Goal: Transaction & Acquisition: Purchase product/service

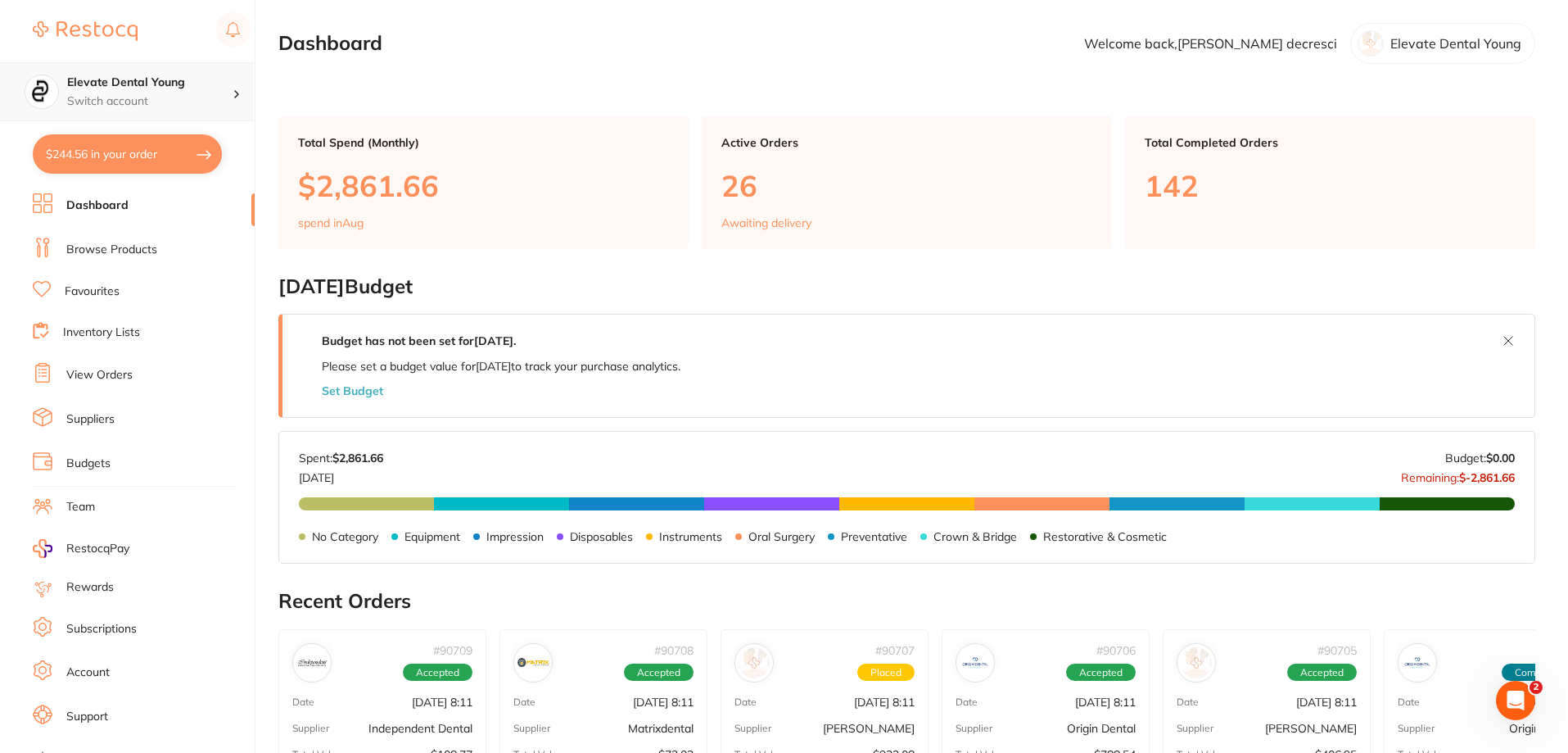
click at [148, 93] on p "Switch account" at bounding box center [149, 101] width 166 height 16
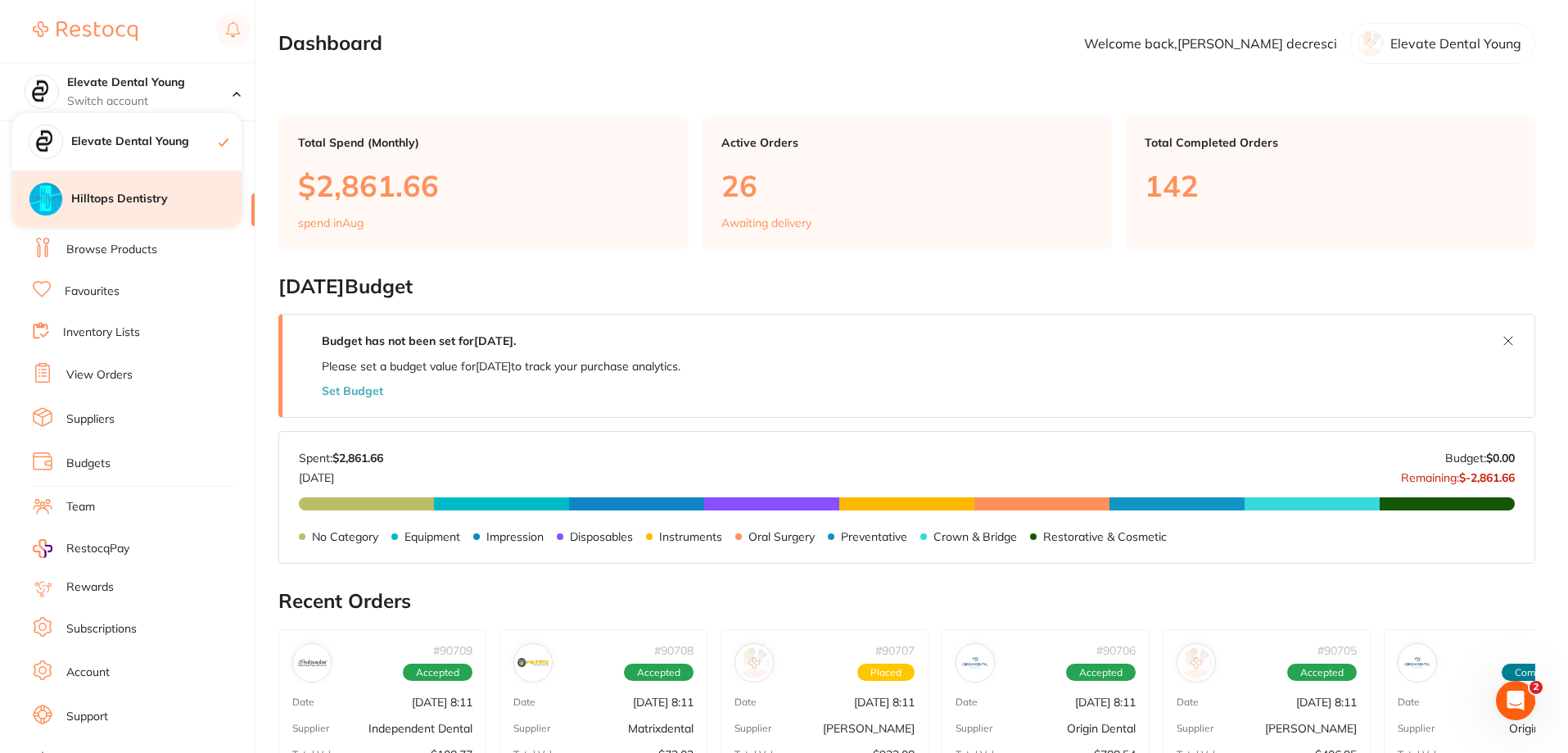
click at [141, 212] on div "Hilltops Dentistry" at bounding box center [127, 198] width 229 height 57
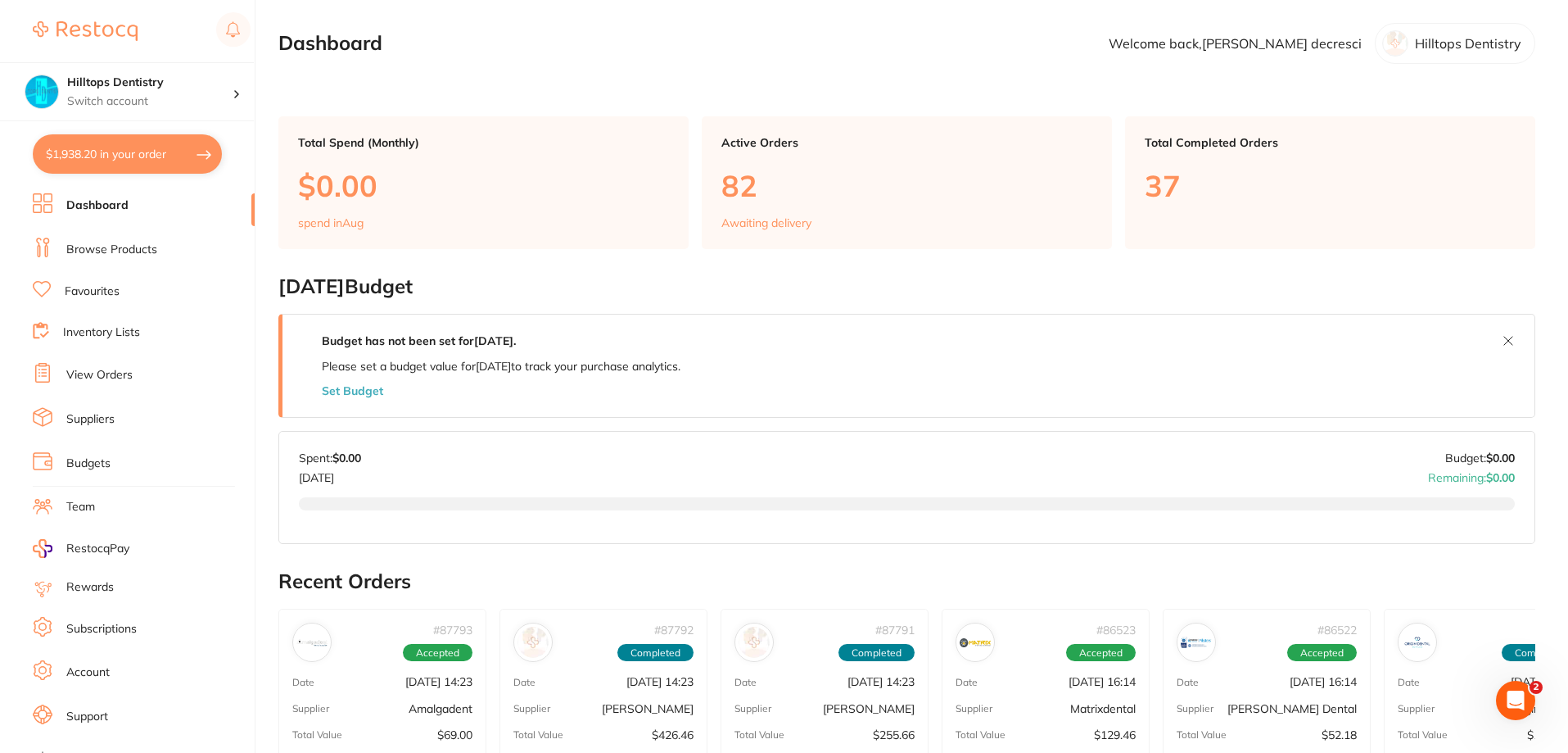
click at [120, 246] on link "Browse Products" at bounding box center [112, 250] width 91 height 16
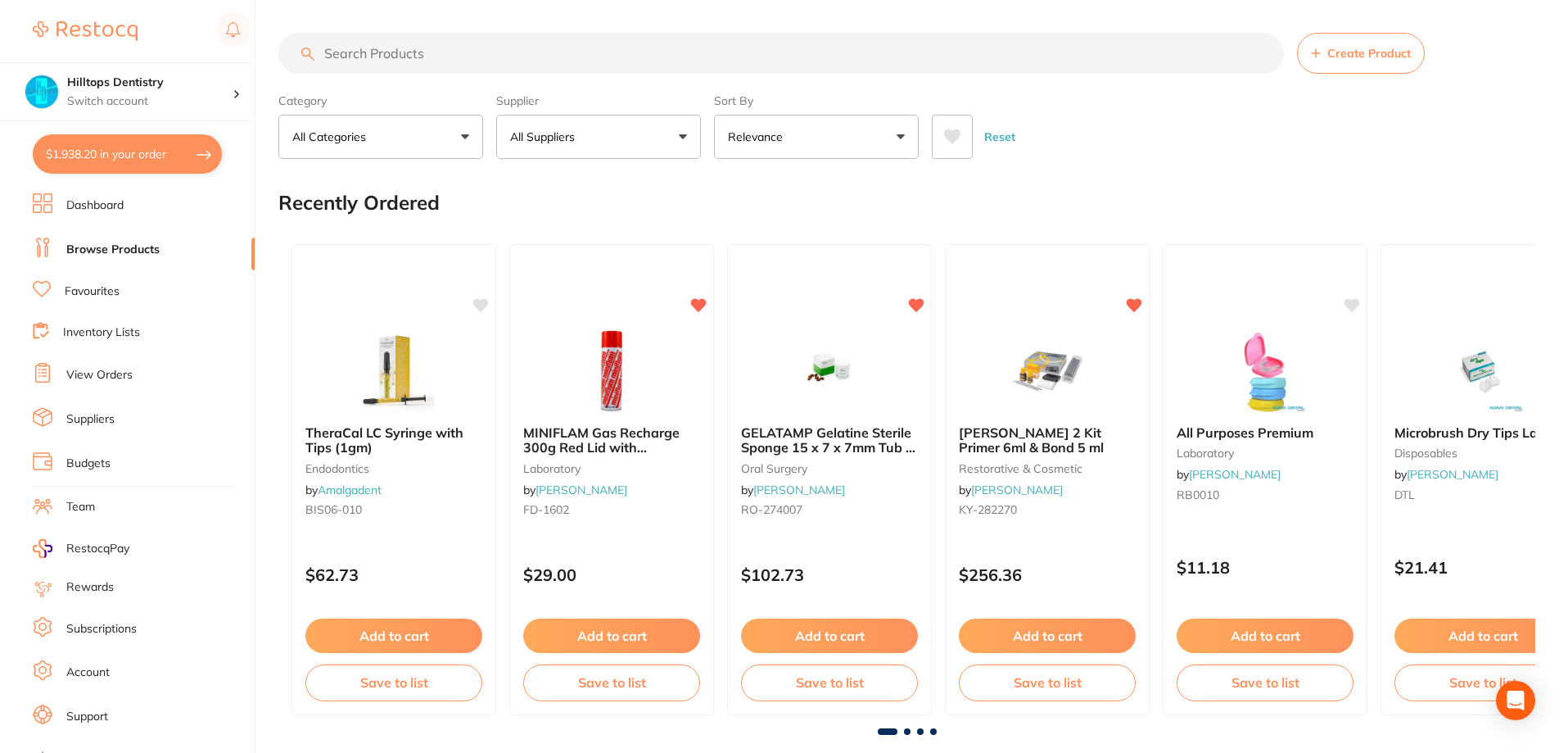
click at [403, 58] on input "search" at bounding box center [781, 53] width 1006 height 41
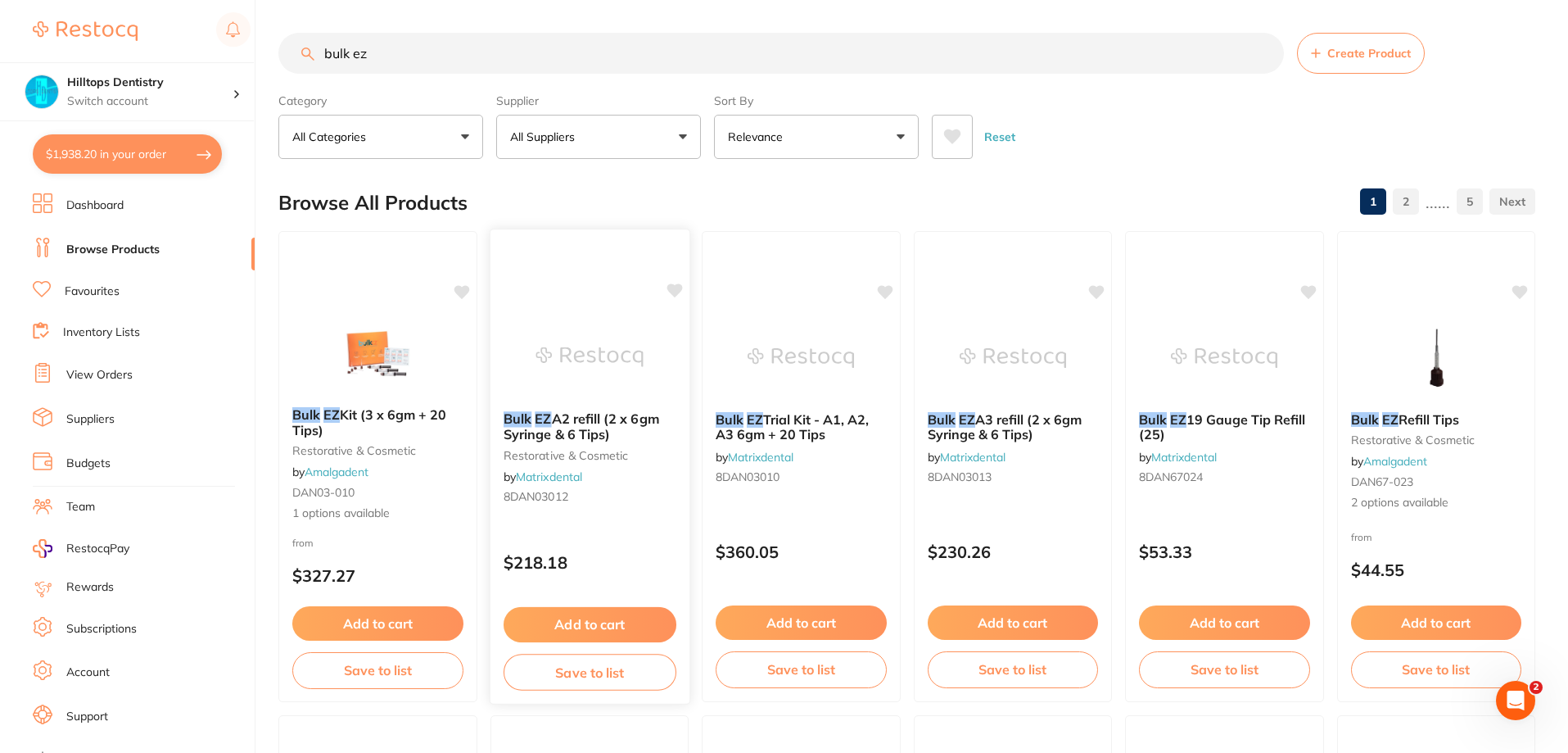
type input "bulk ez"
click at [673, 294] on icon at bounding box center [675, 290] width 15 height 14
click at [557, 623] on button "Add to cart" at bounding box center [588, 624] width 173 height 35
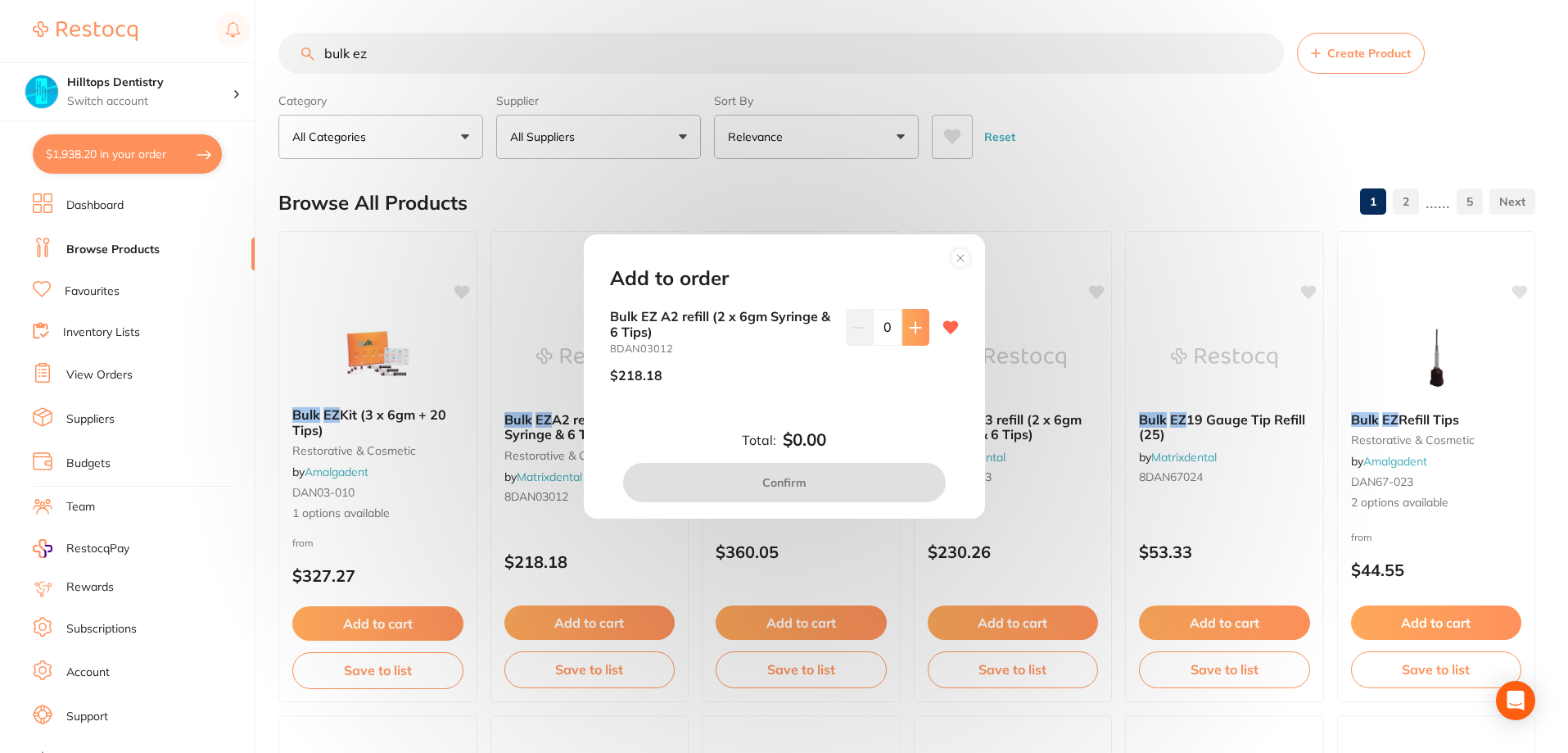
click at [919, 327] on button at bounding box center [916, 326] width 27 height 36
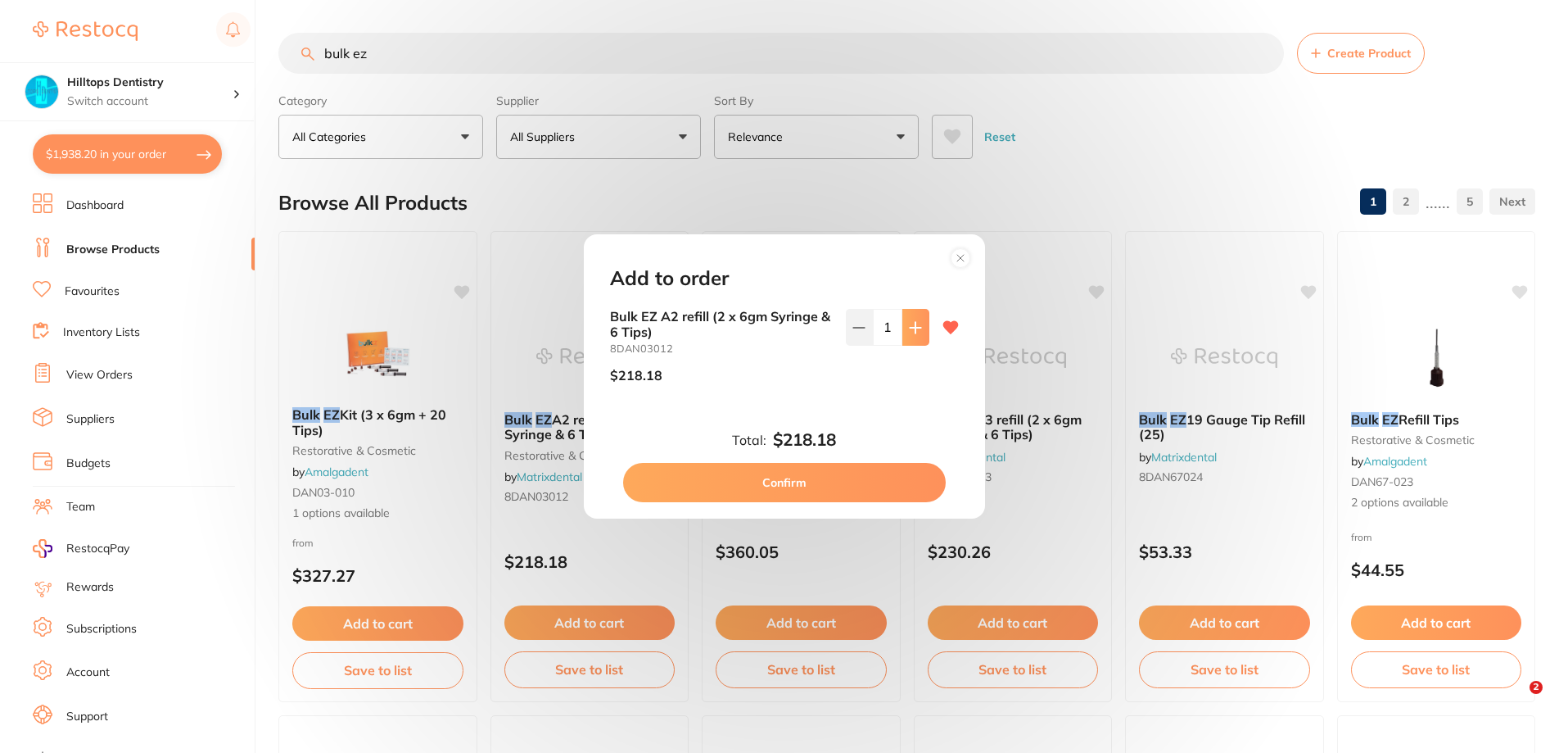
type input "1"
click at [877, 473] on button "Confirm" at bounding box center [784, 482] width 322 height 40
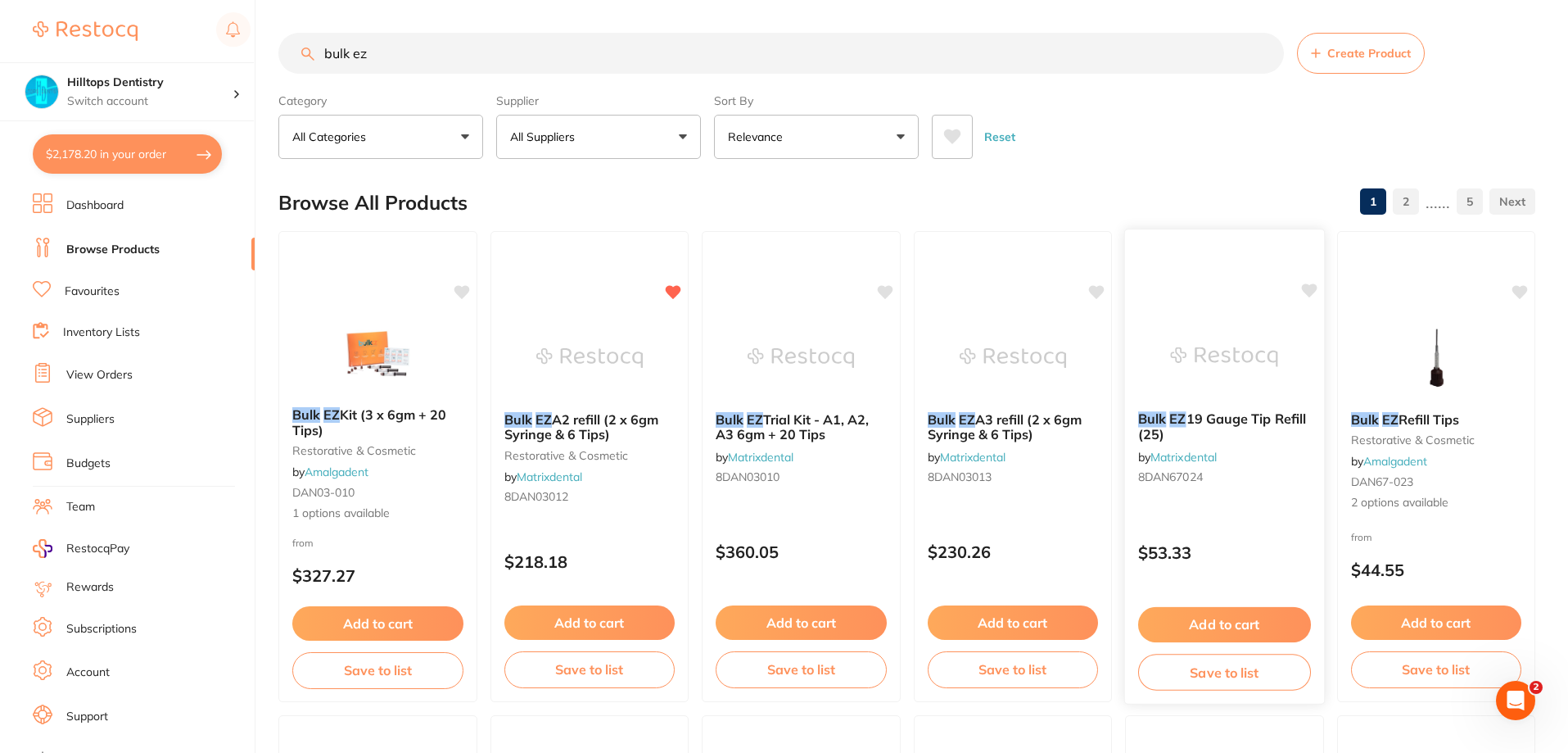
click at [1300, 290] on div "Bulk EZ 19 Gauge Tip Refill (25) by Matrixdental 8DAN67024 $53.33 Add to cart S…" at bounding box center [1224, 467] width 200 height 476
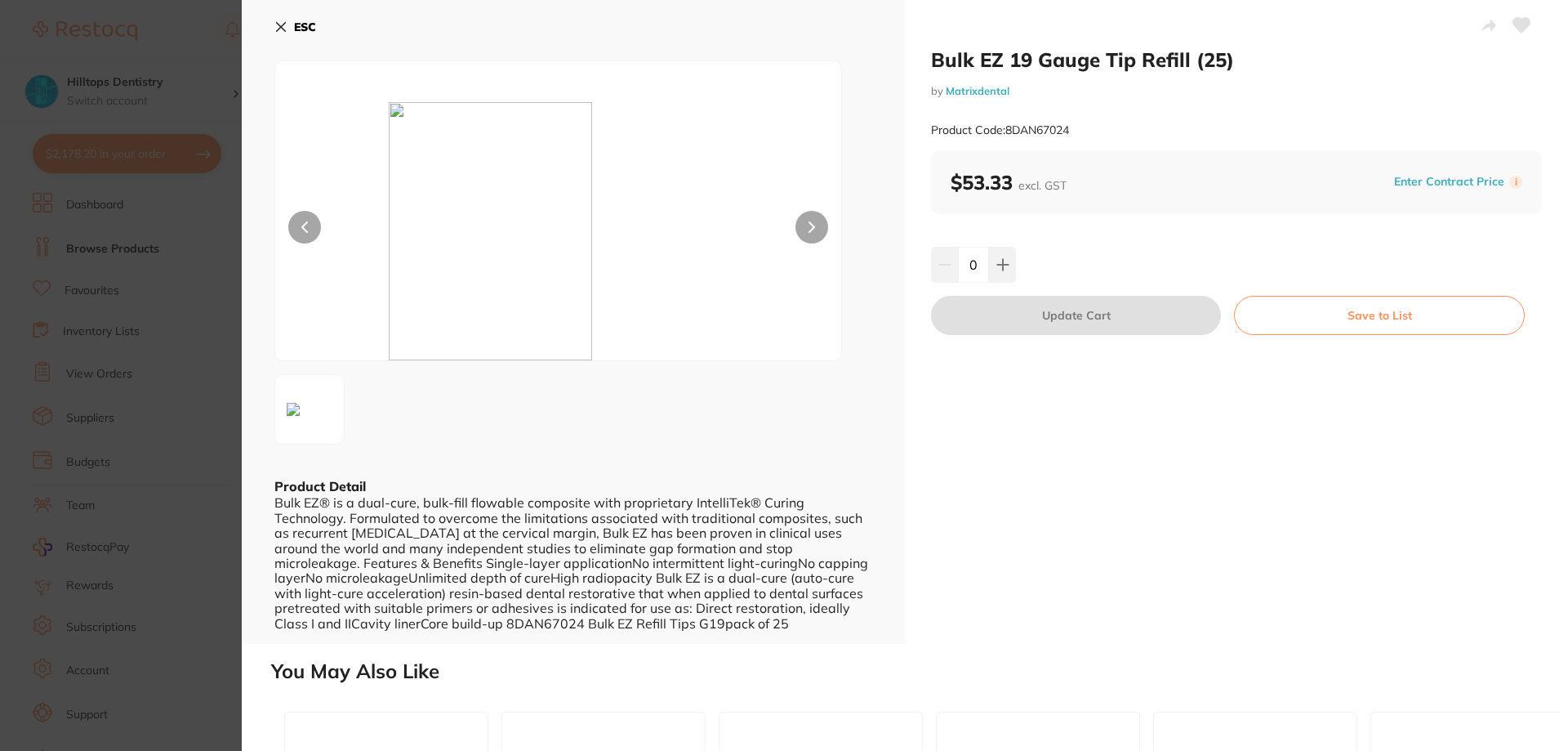
click at [1520, 26] on icon at bounding box center [1523, 25] width 17 height 14
click at [1006, 266] on icon at bounding box center [1003, 264] width 14 height 14
type input "1"
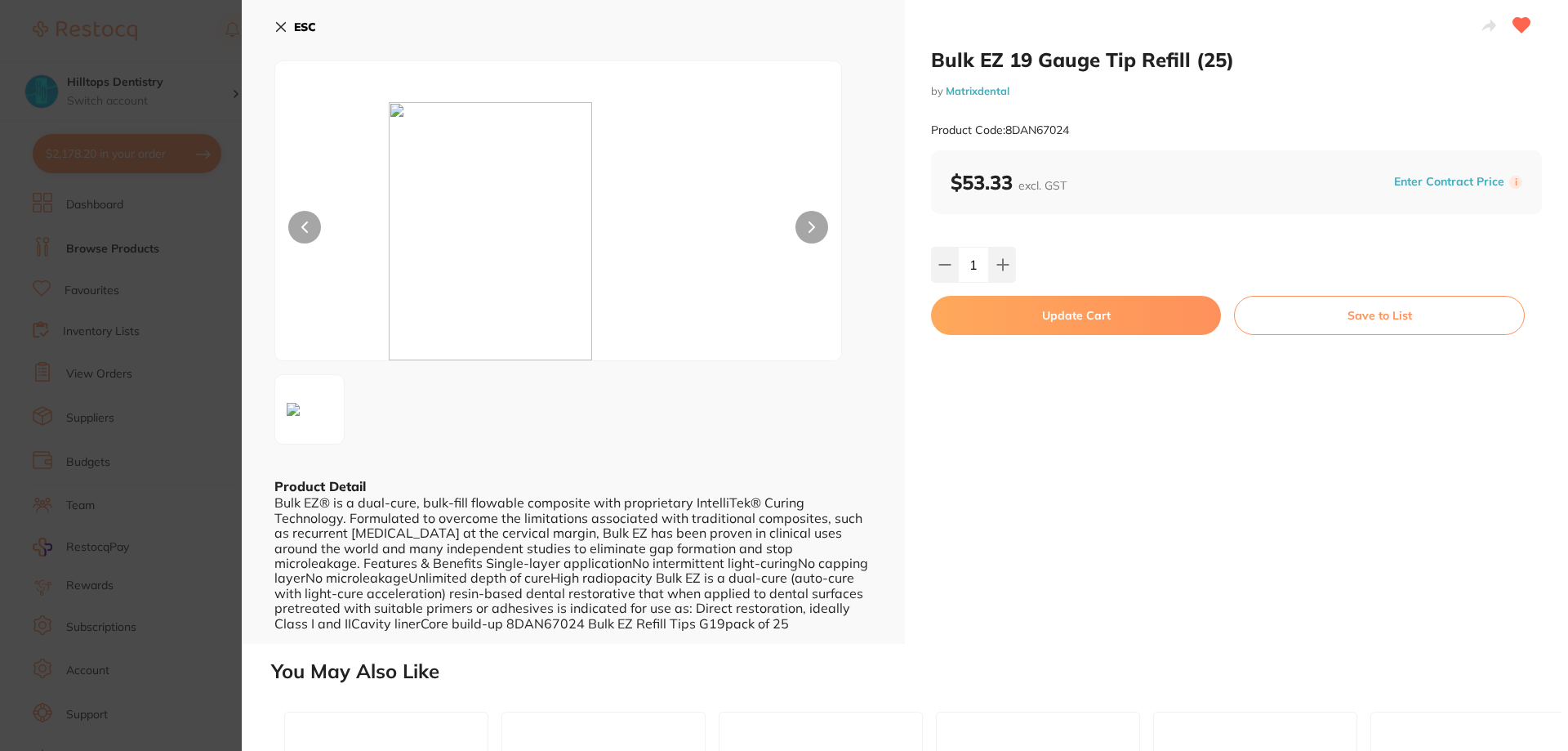
click at [1042, 327] on button "Update Cart" at bounding box center [1077, 315] width 290 height 40
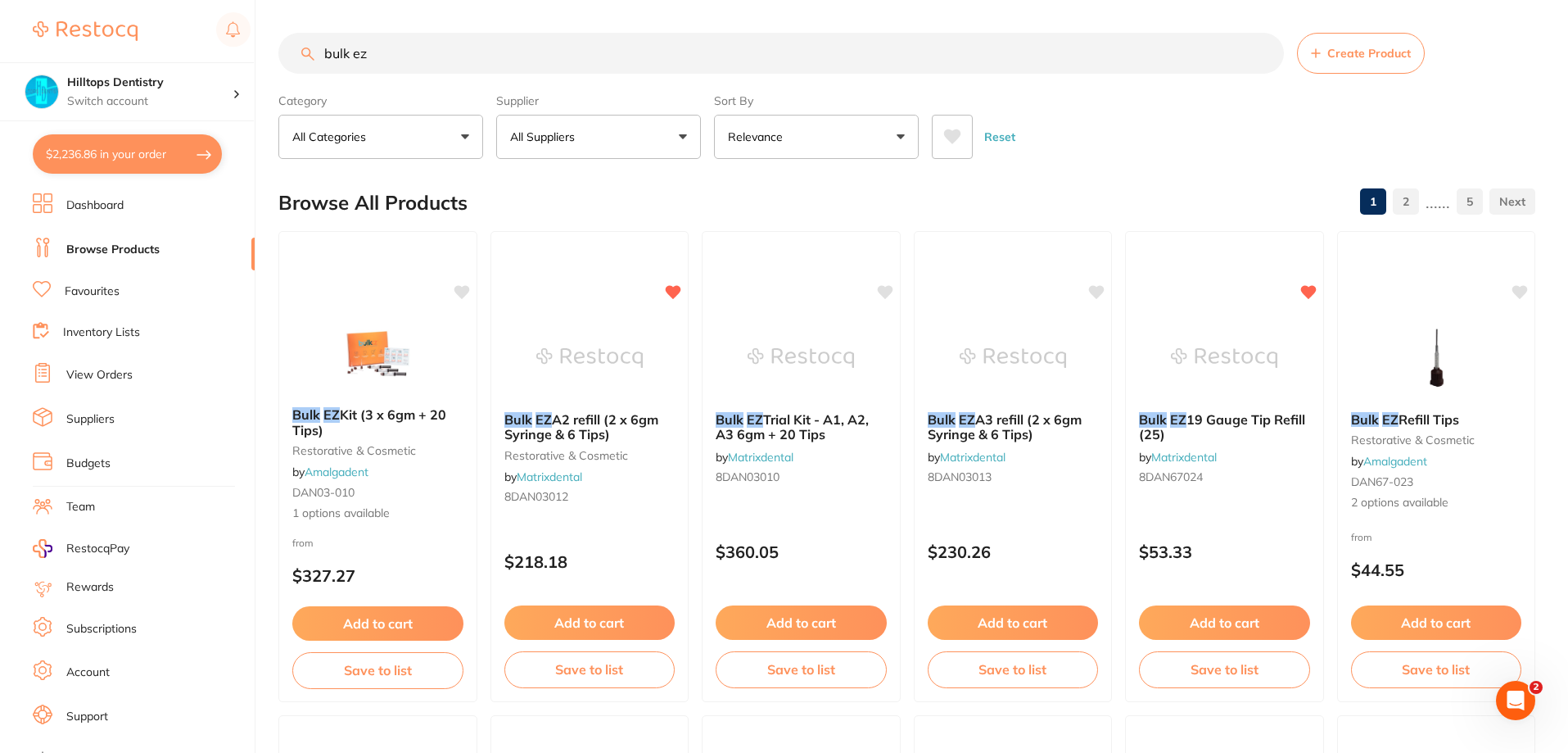
drag, startPoint x: 796, startPoint y: 505, endPoint x: 45, endPoint y: 233, distance: 798.7
click at [145, 105] on p "Switch account" at bounding box center [149, 101] width 166 height 16
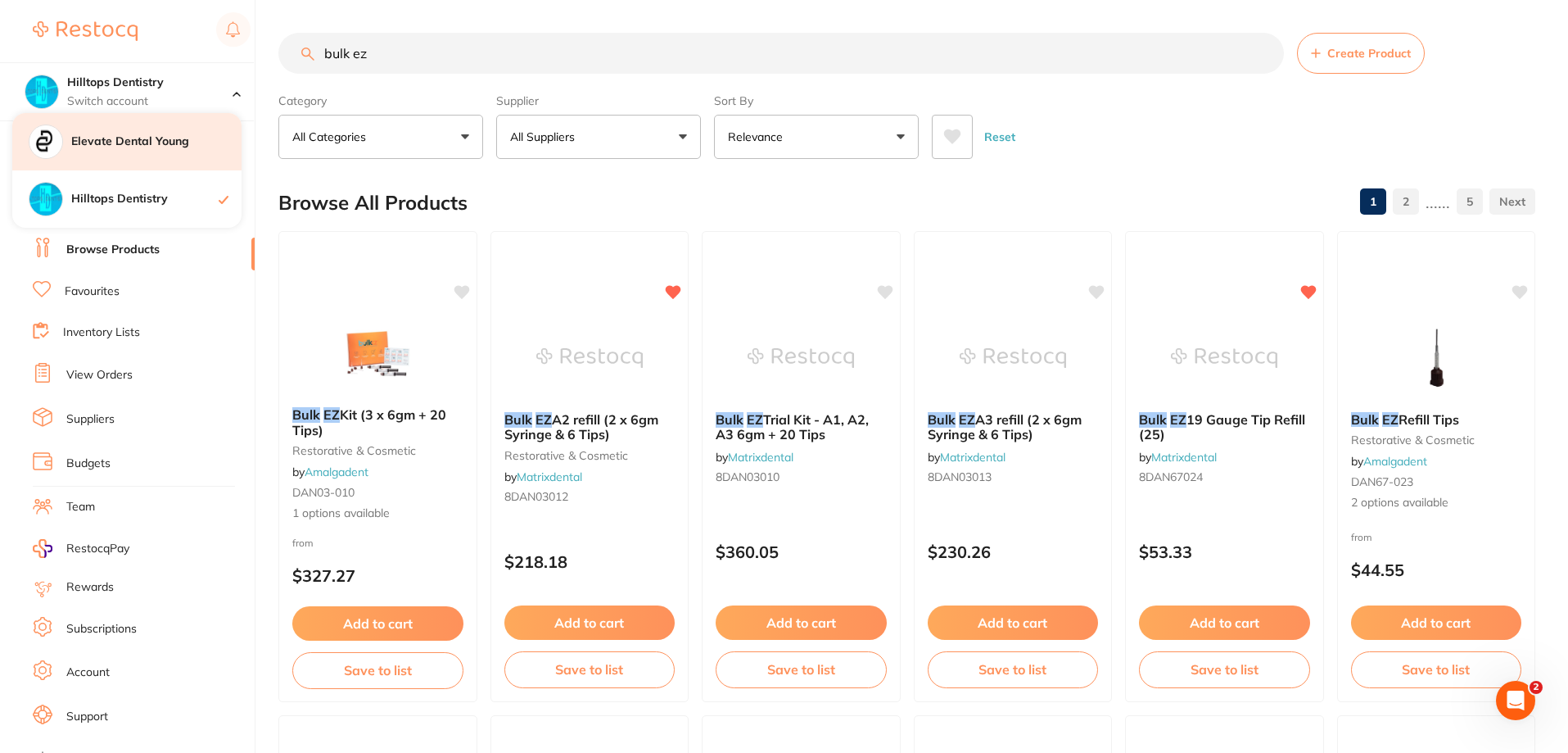
click at [159, 146] on h4 "Elevate Dental Young" at bounding box center [157, 141] width 170 height 16
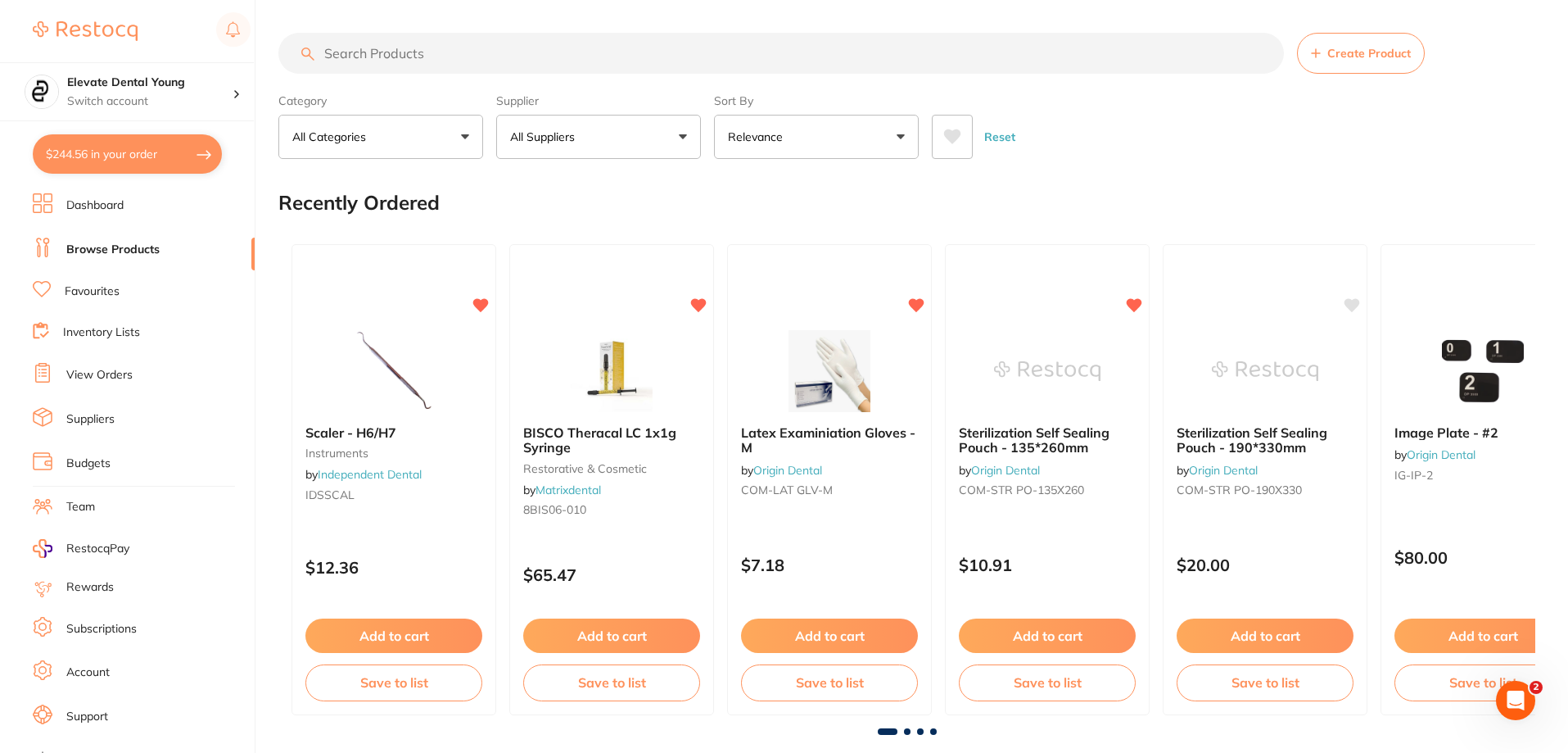
click at [461, 54] on input "search" at bounding box center [781, 53] width 1006 height 41
type input "anterior matrices"
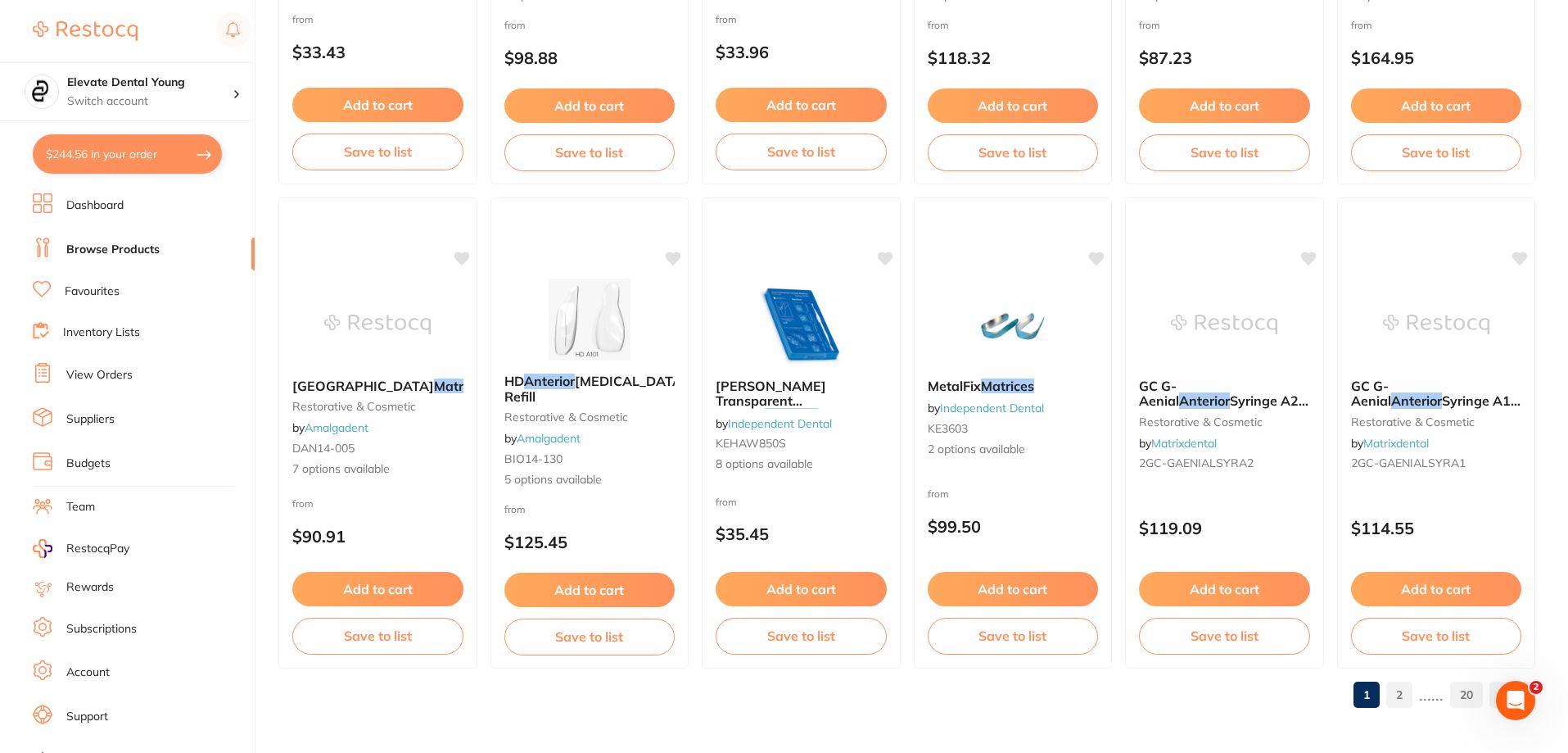
scroll to position [3906, 0]
click at [1394, 695] on link "2" at bounding box center [1399, 694] width 26 height 33
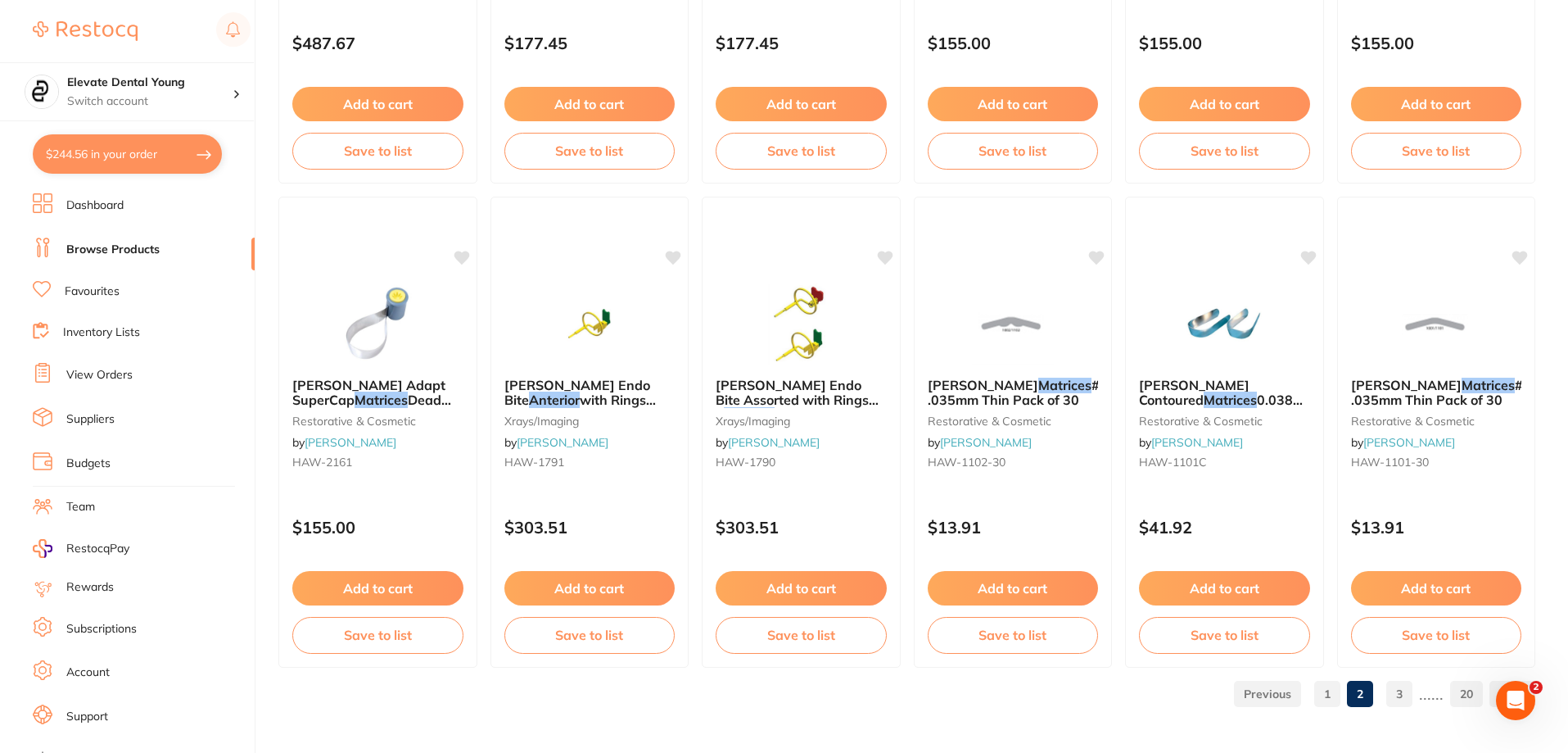
click at [1397, 693] on link "3" at bounding box center [1399, 694] width 26 height 33
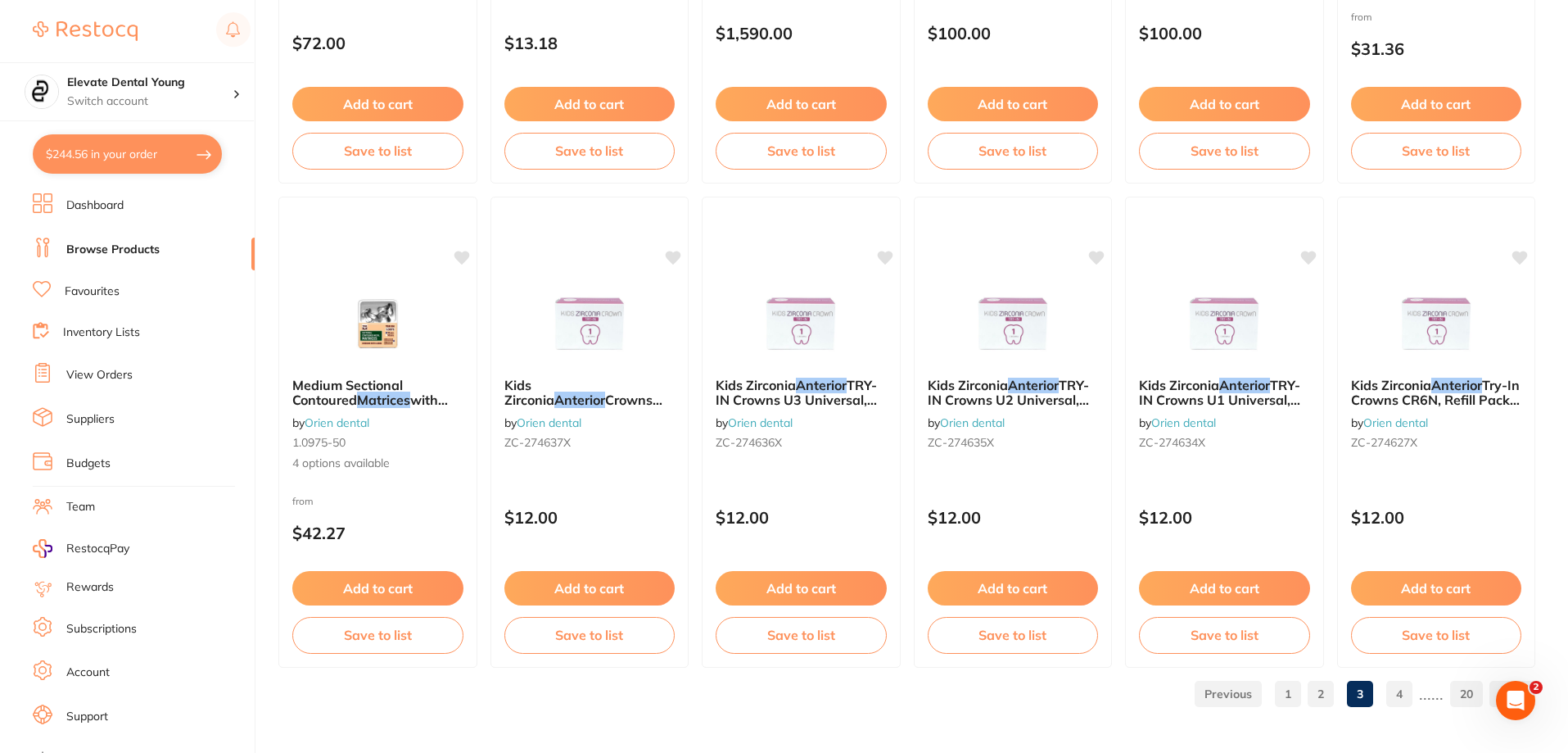
click at [1402, 692] on link "4" at bounding box center [1399, 694] width 26 height 33
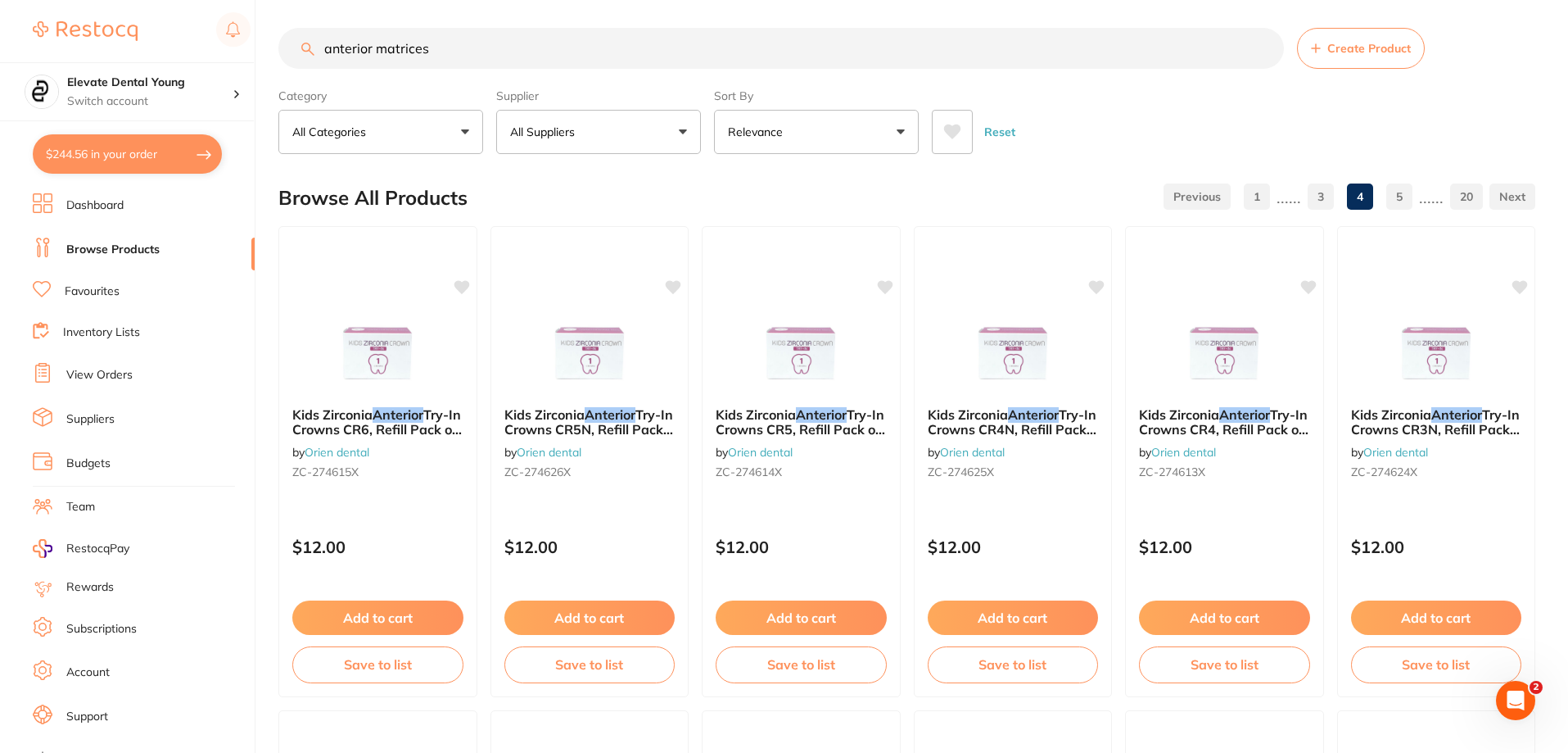
scroll to position [0, 0]
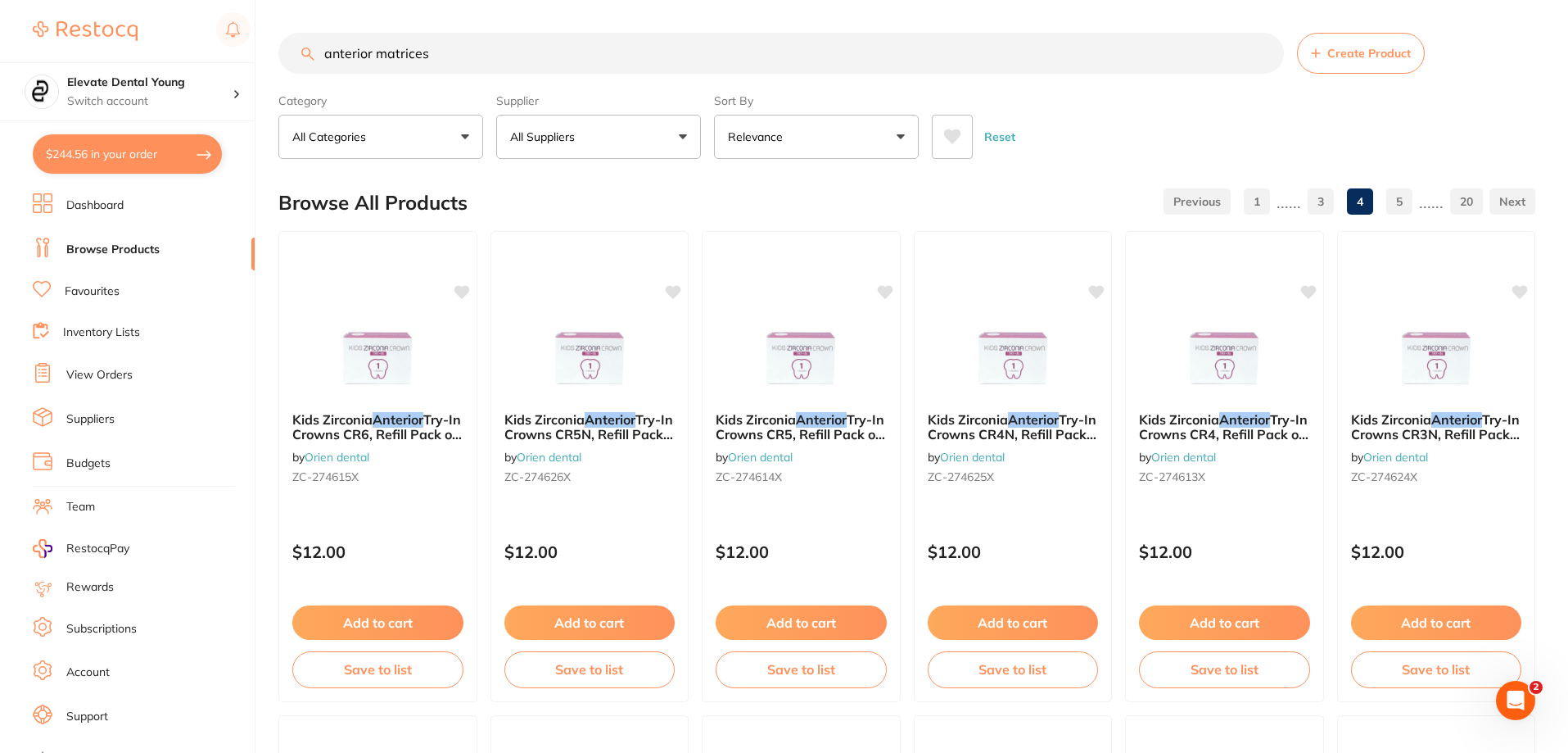
click at [683, 148] on button "All Suppliers" at bounding box center [599, 136] width 205 height 45
click at [618, 291] on li "Origin Dental" at bounding box center [598, 278] width 192 height 45
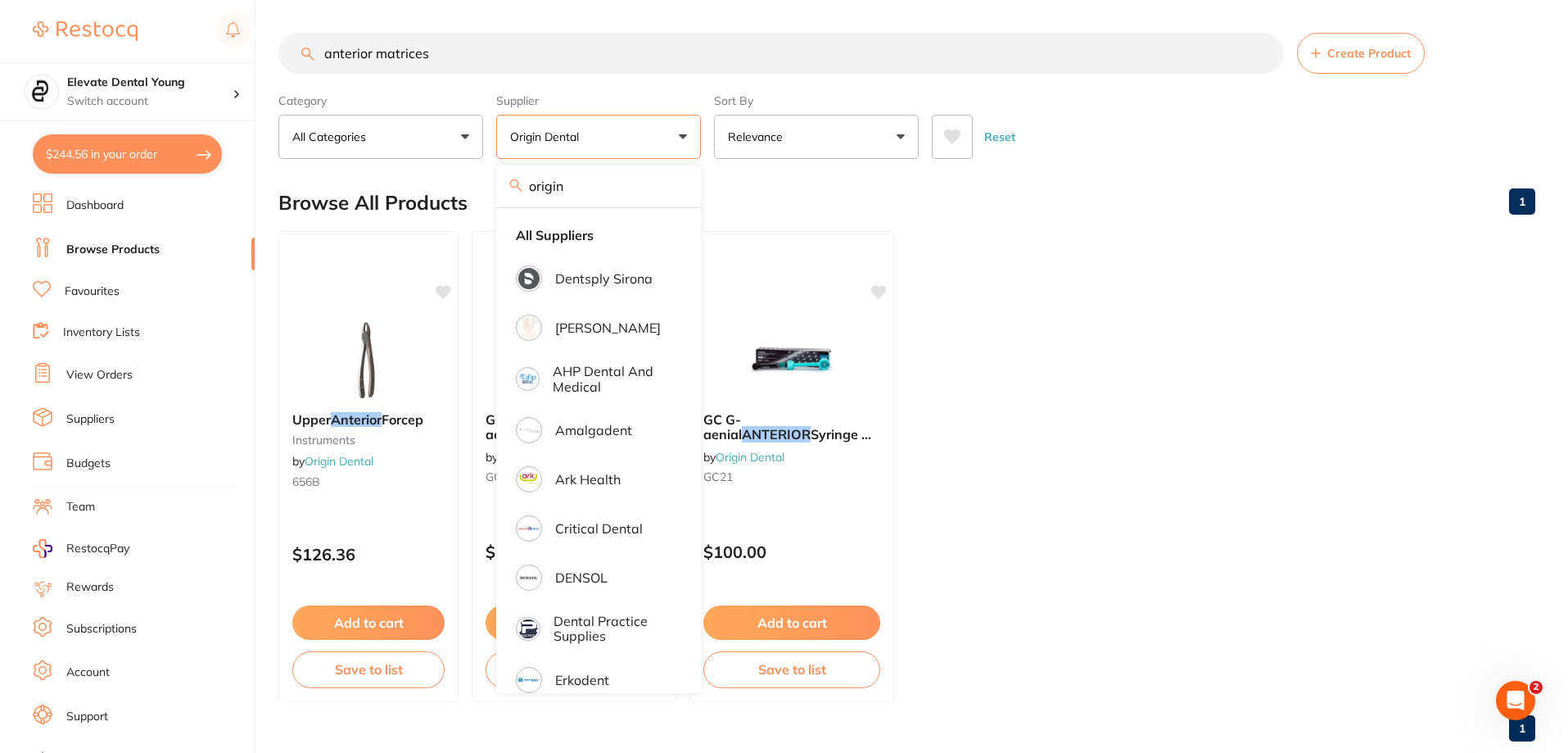
click at [1111, 295] on ul "Upper Anterior Forcep instruments by Origin Dental 656B $126.36 Add to cart Sav…" at bounding box center [907, 467] width 1257 height 471
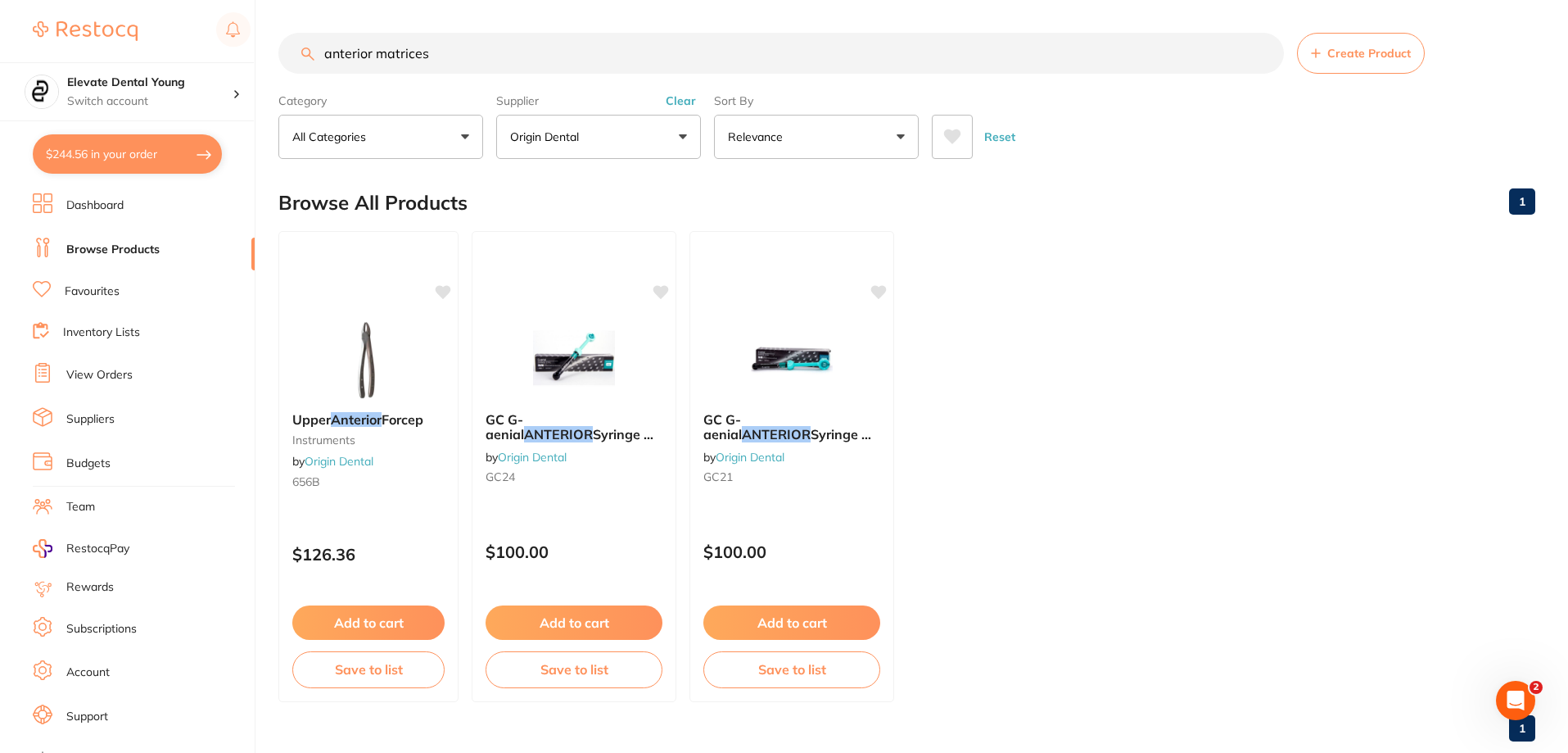
click at [623, 136] on button "Origin Dental" at bounding box center [599, 136] width 205 height 45
type input "o"
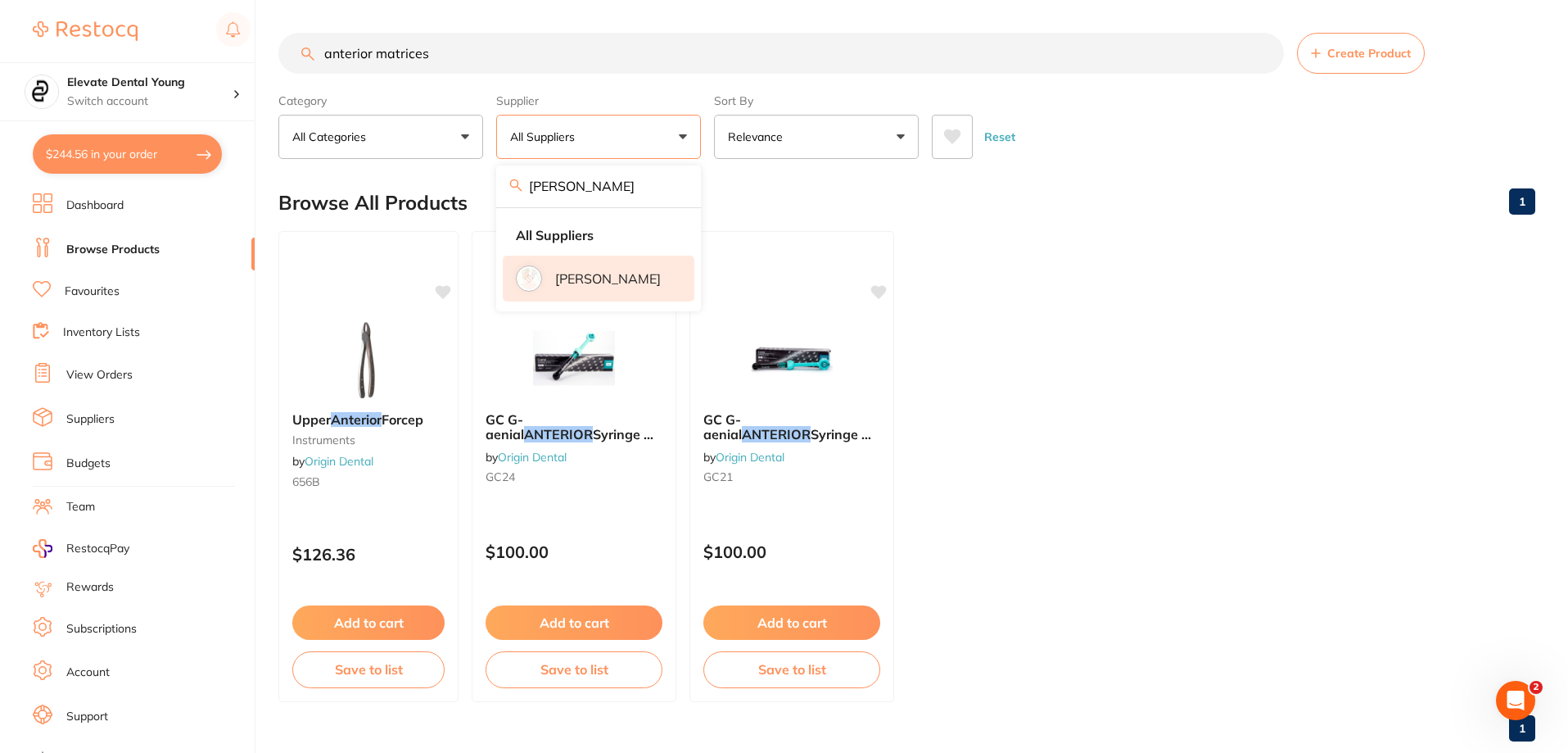
type input "[PERSON_NAME]"
click at [566, 272] on p "[PERSON_NAME]" at bounding box center [608, 278] width 106 height 15
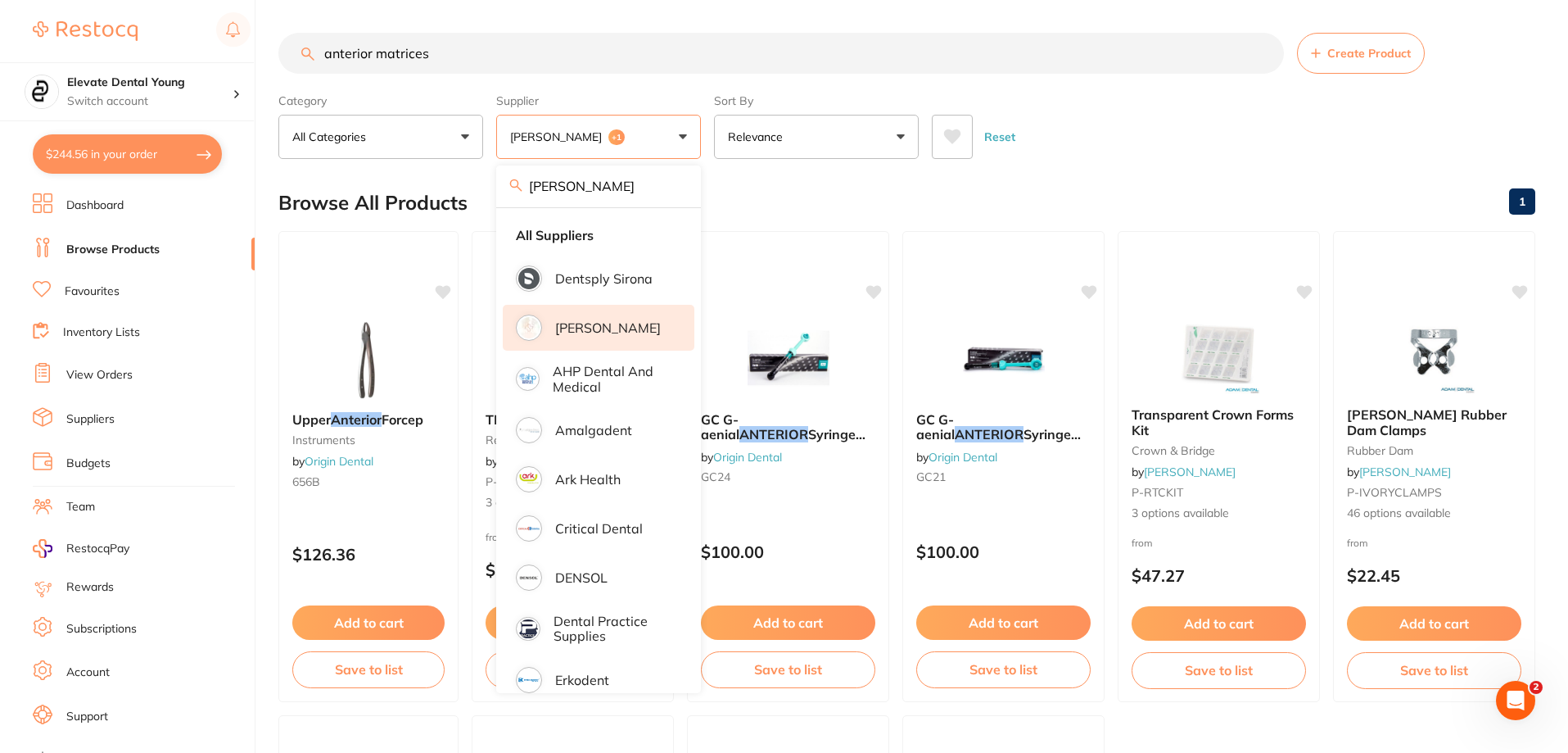
click at [1240, 169] on main "anterior matrices Create Product Category All Categories All Categories crown &…" at bounding box center [923, 635] width 1290 height 1271
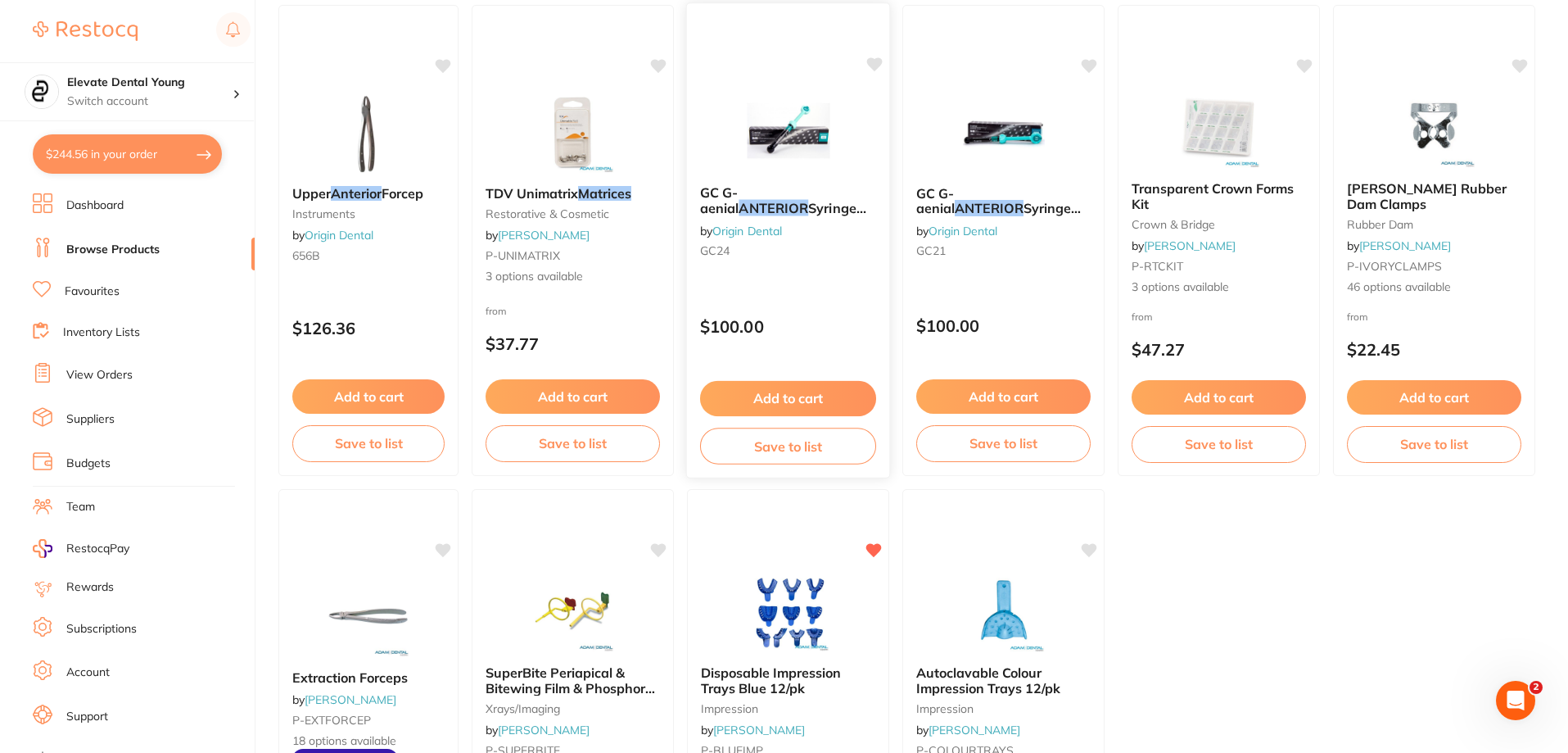
scroll to position [82, 0]
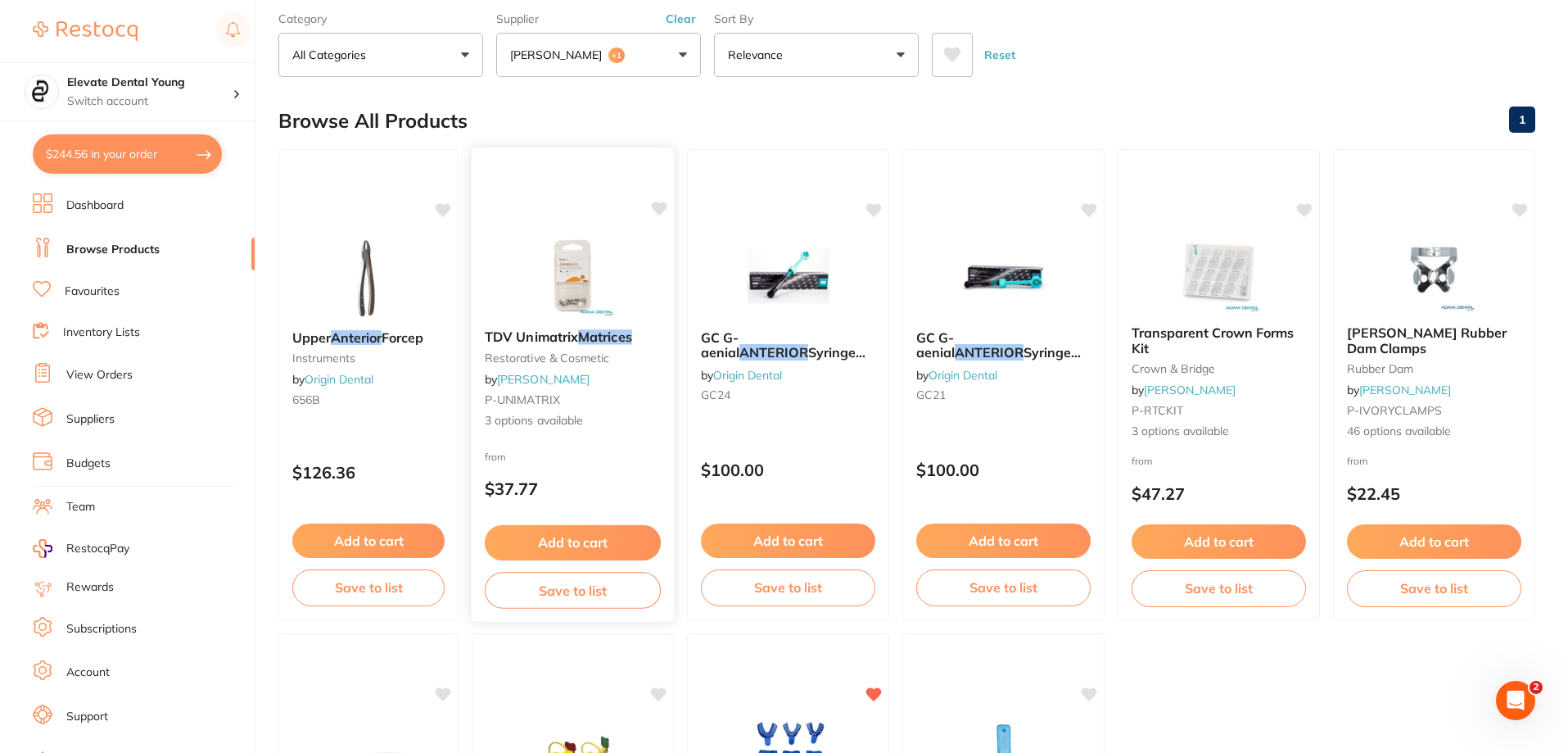
click at [560, 272] on img at bounding box center [572, 274] width 107 height 82
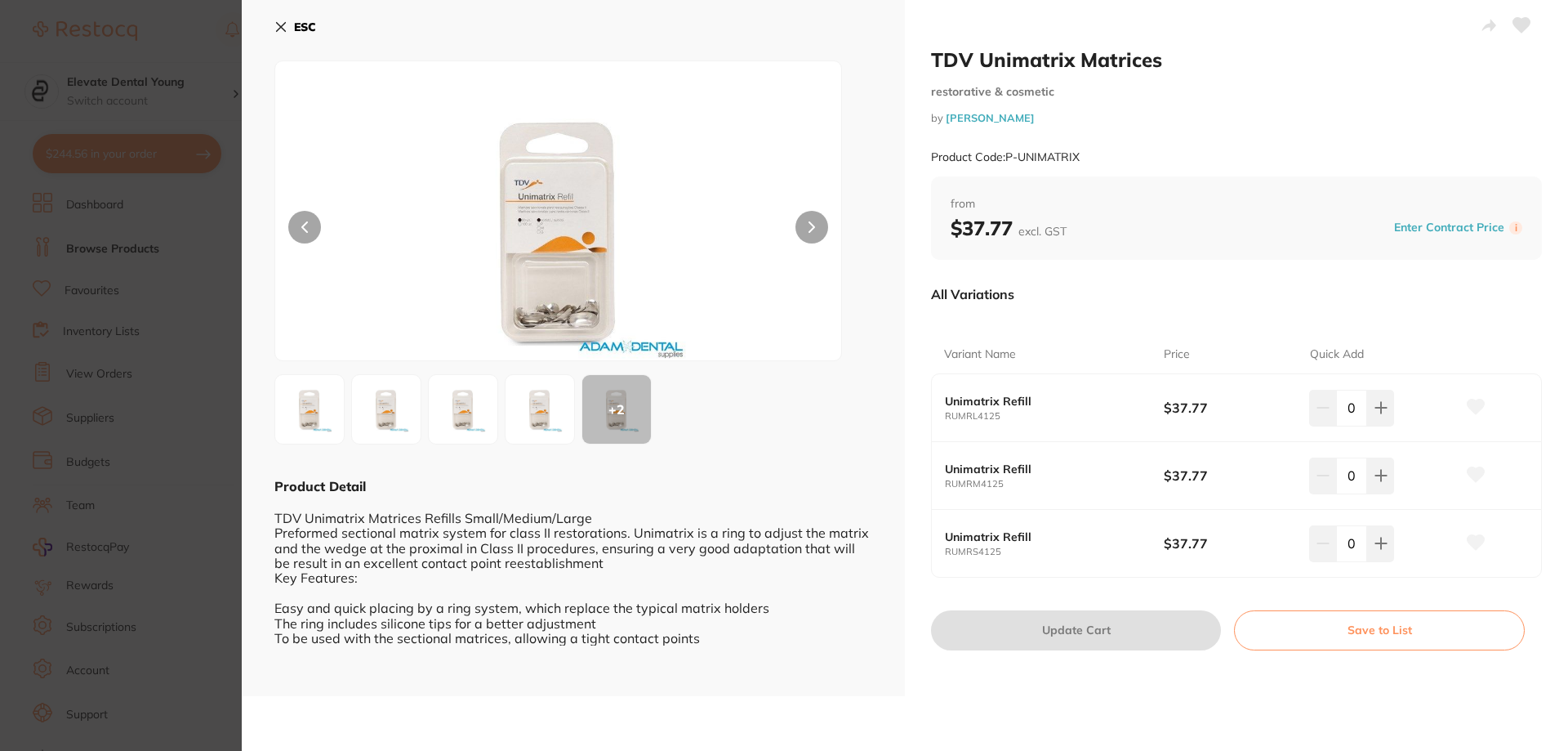
click at [561, 300] on img at bounding box center [559, 231] width 340 height 258
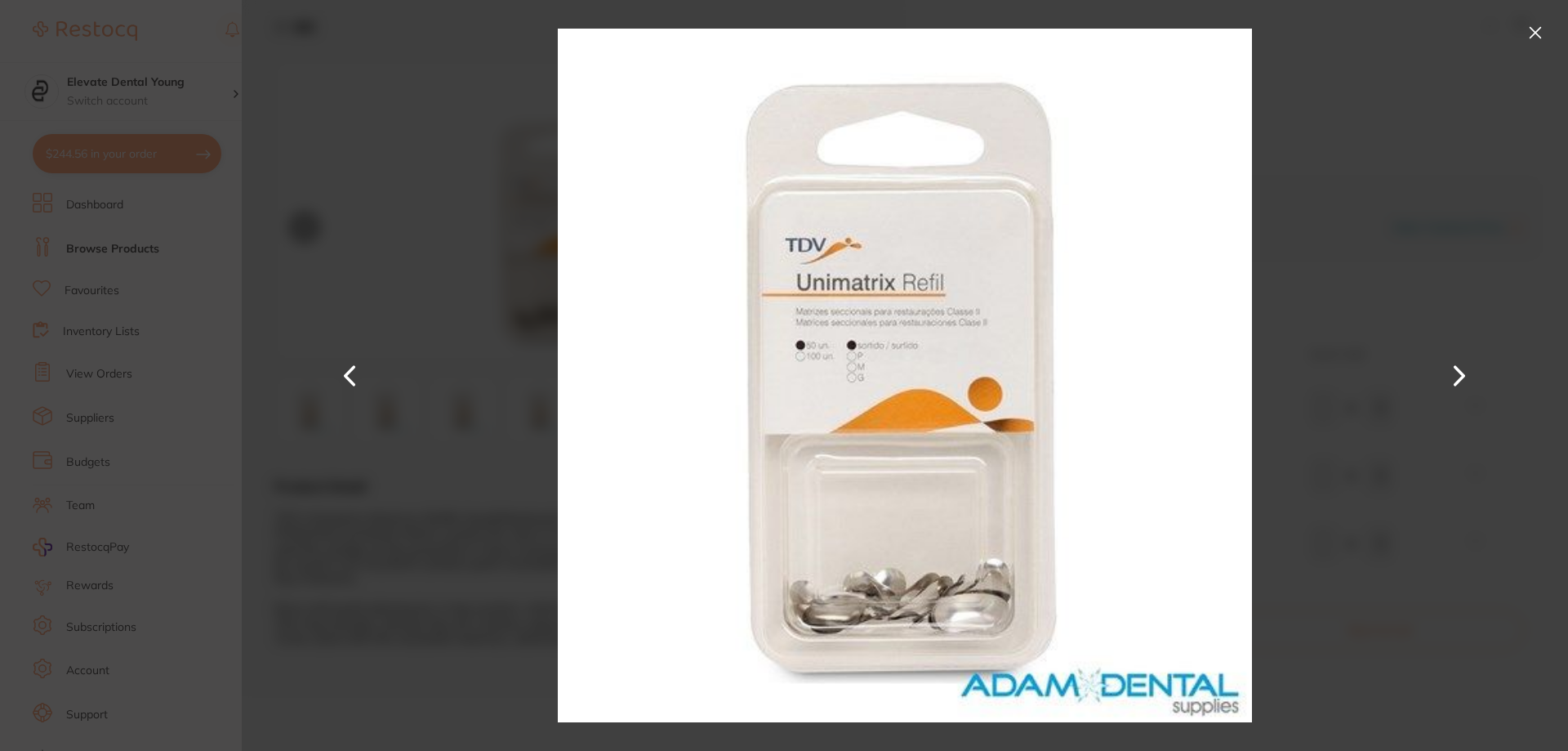
click at [1464, 374] on button at bounding box center [1460, 376] width 40 height 376
click at [1526, 36] on button at bounding box center [1535, 32] width 26 height 26
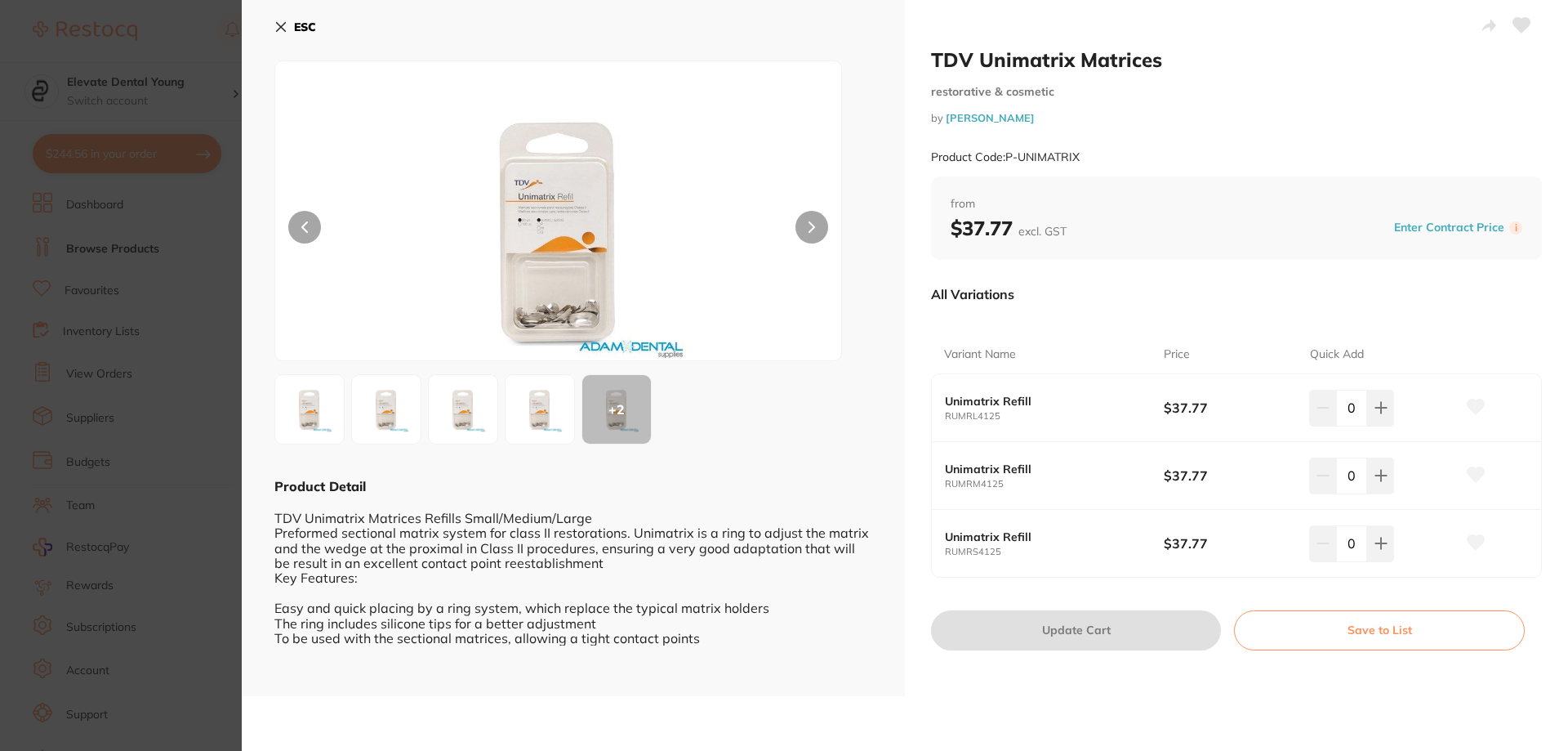
click at [208, 42] on section "TDV Unimatrix Matrices restorative & cosmetic by [PERSON_NAME] Product Code: P-…" at bounding box center [784, 376] width 1568 height 751
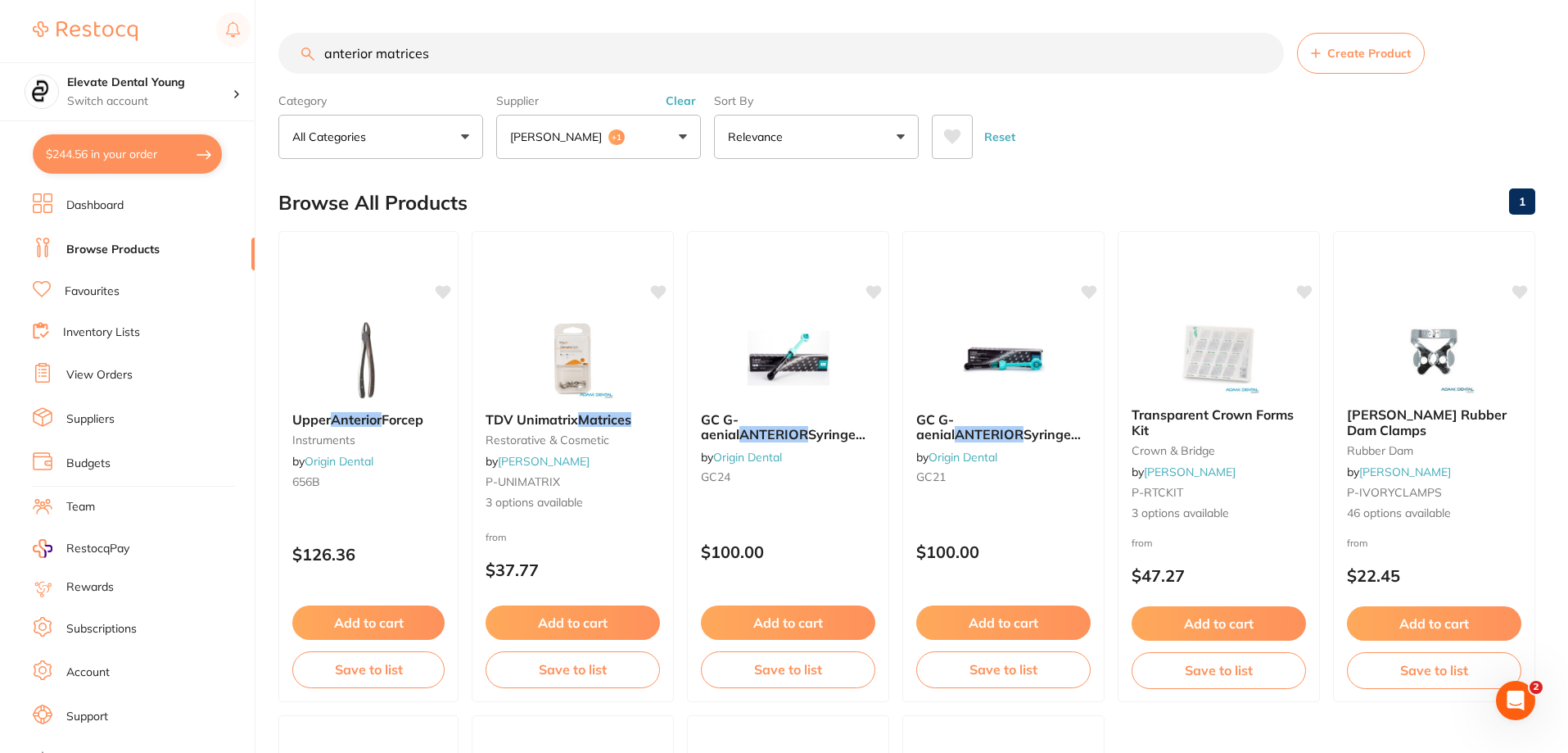
scroll to position [1, 0]
drag, startPoint x: 498, startPoint y: 40, endPoint x: 469, endPoint y: 56, distance: 33.1
click at [502, 67] on input "anterior matrices" at bounding box center [781, 53] width 1006 height 41
click at [320, 53] on input "anterior matrices" at bounding box center [781, 53] width 1006 height 41
type input "twin anterior matrices"
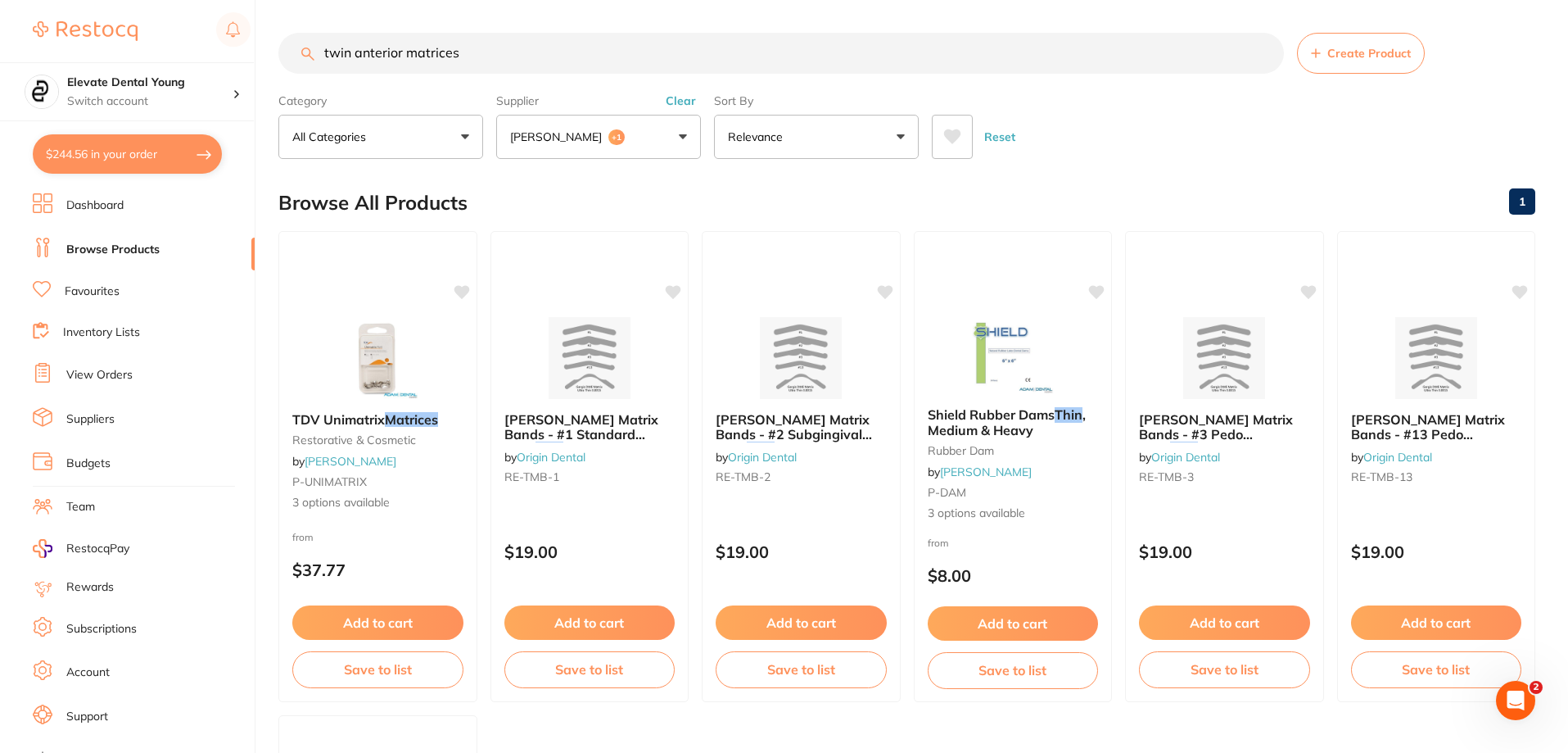
scroll to position [0, 0]
click at [690, 104] on button "Clear" at bounding box center [680, 100] width 40 height 15
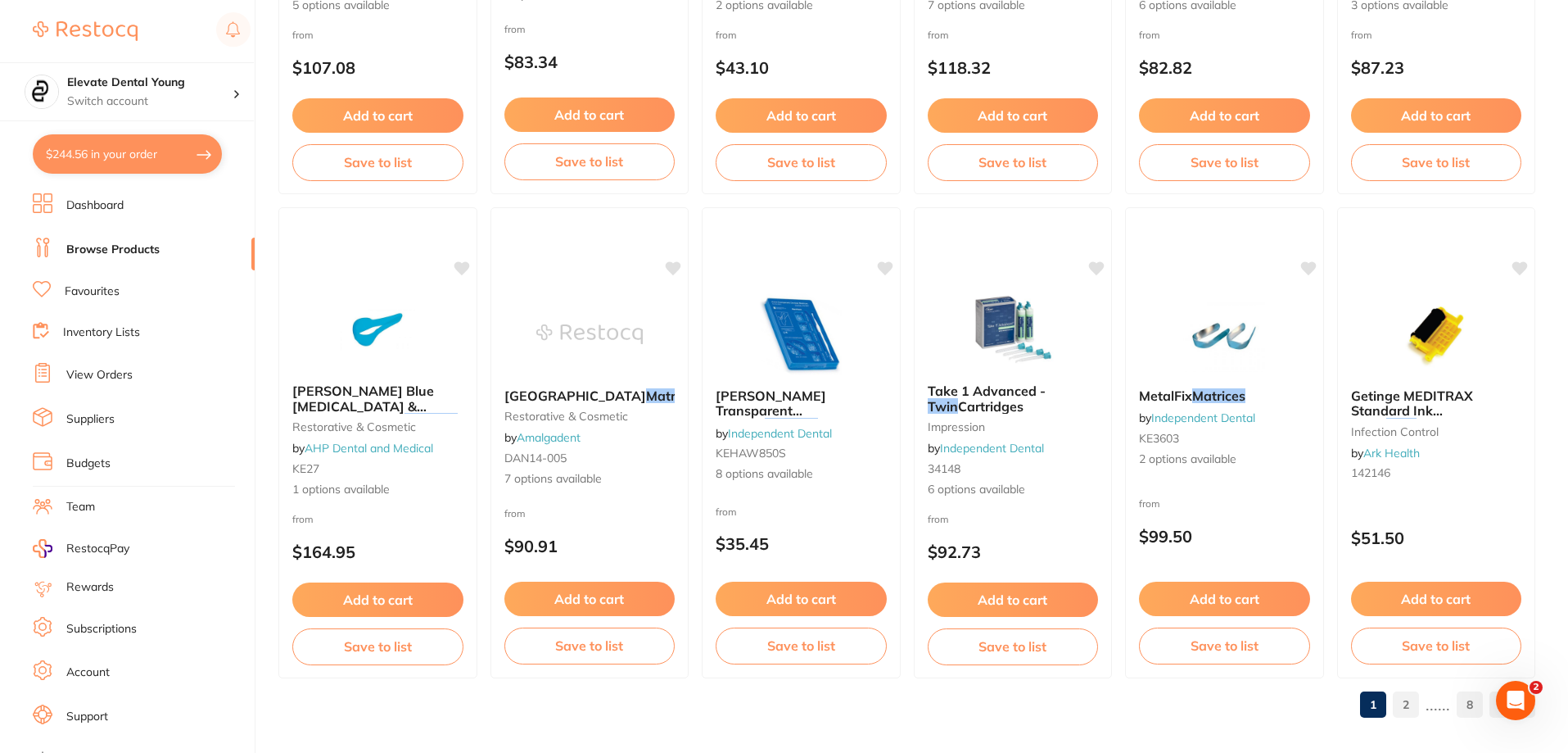
scroll to position [3906, 0]
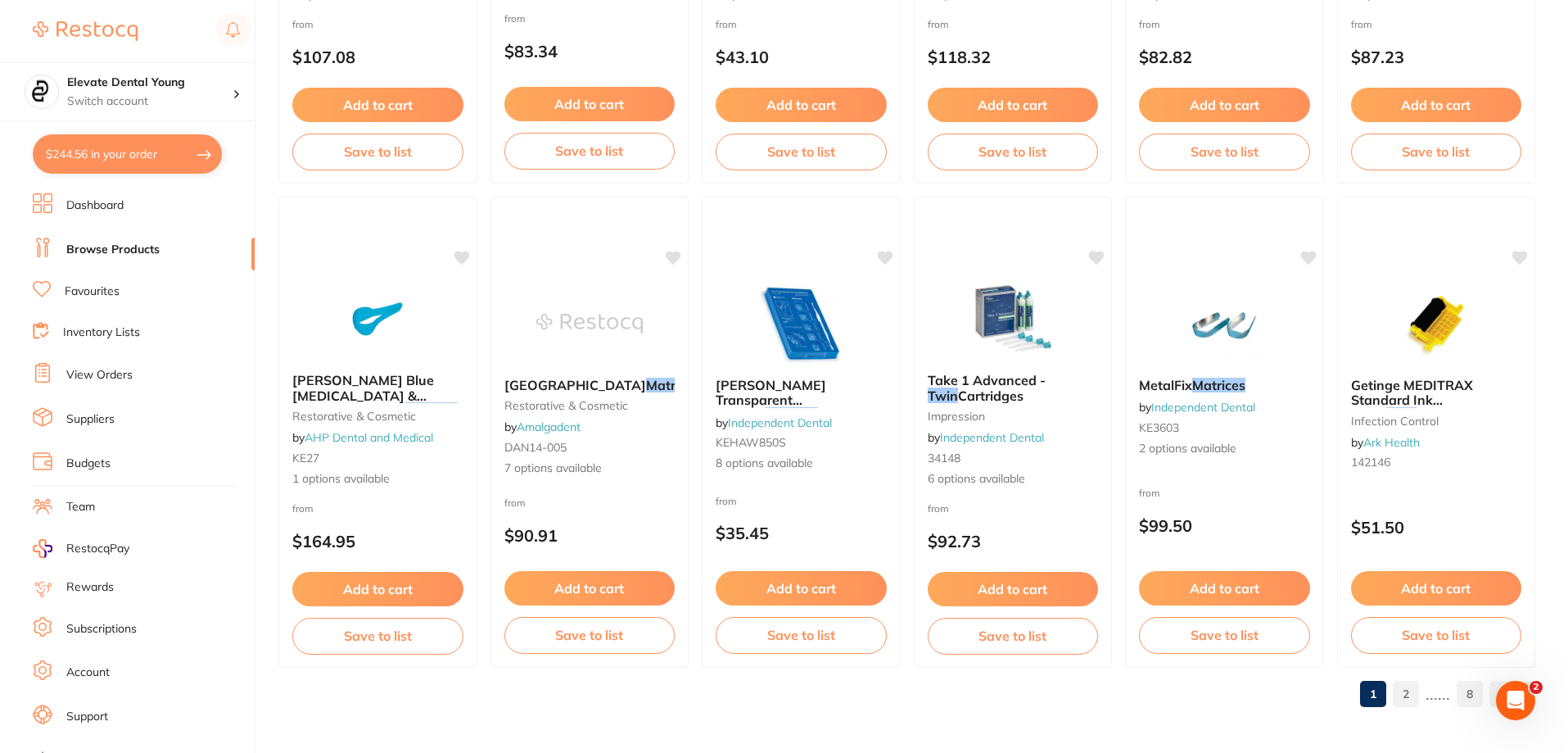
click at [1416, 696] on link "2" at bounding box center [1405, 694] width 26 height 33
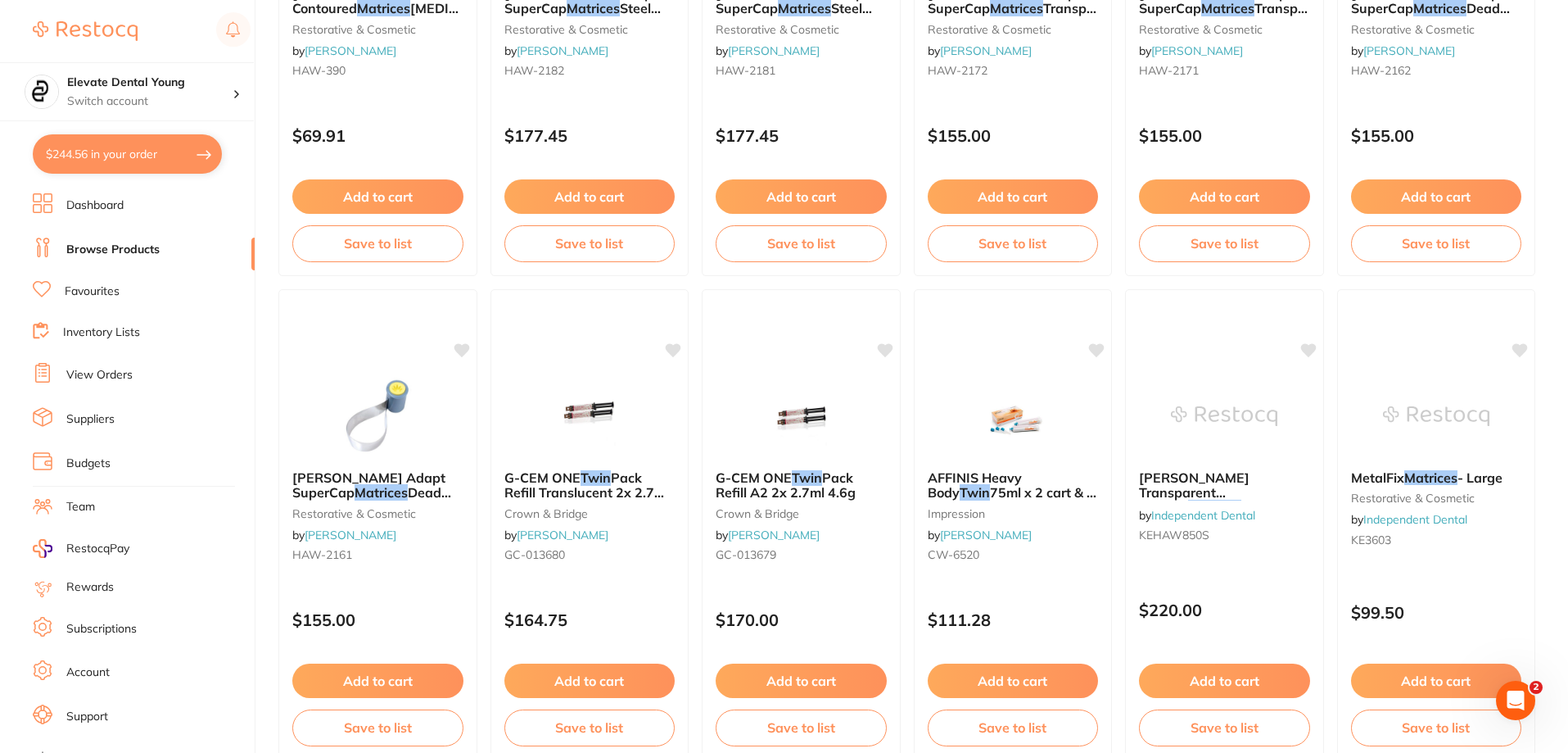
scroll to position [2293, 0]
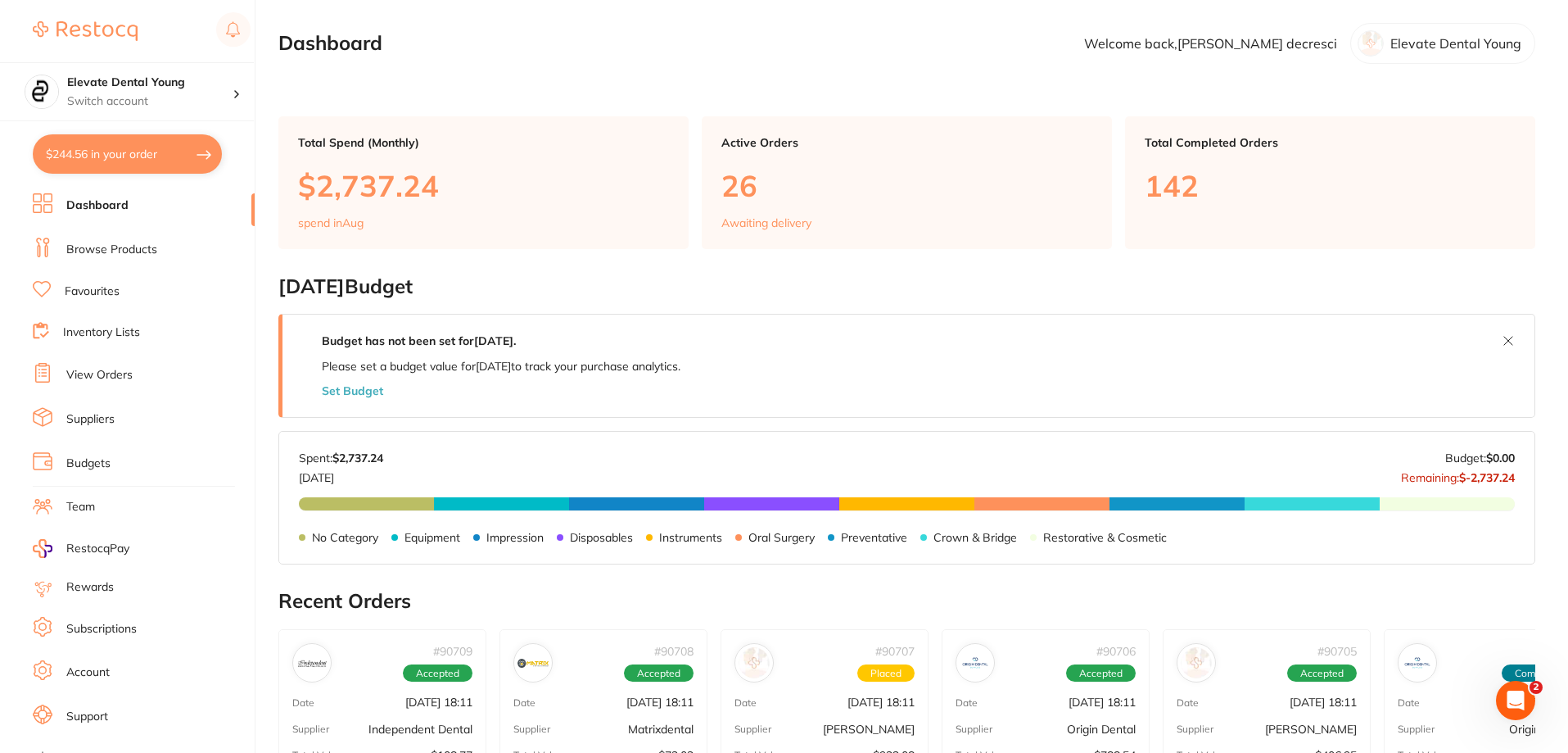
click at [81, 248] on link "Browse Products" at bounding box center [112, 250] width 91 height 16
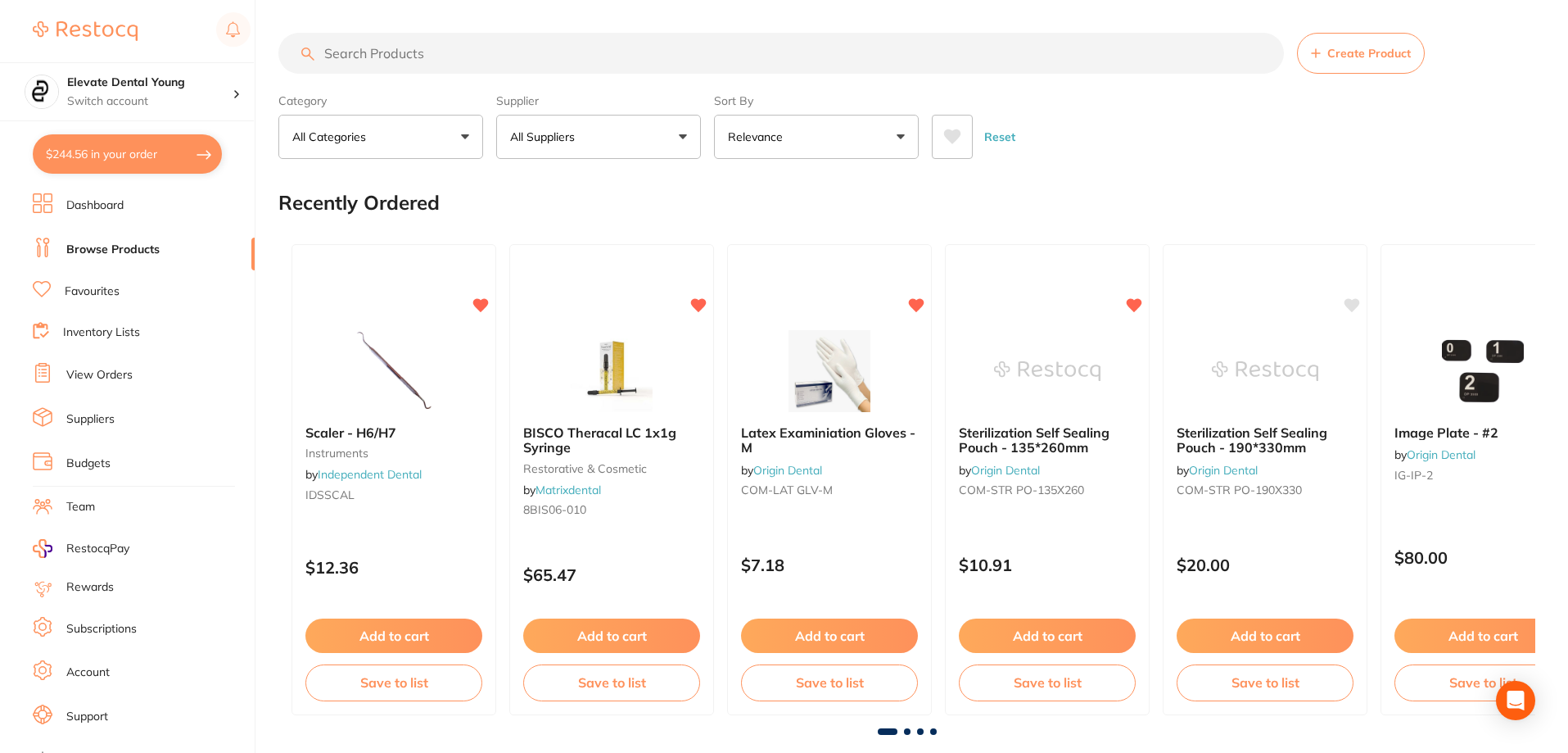
click at [424, 56] on input "search" at bounding box center [781, 53] width 1006 height 41
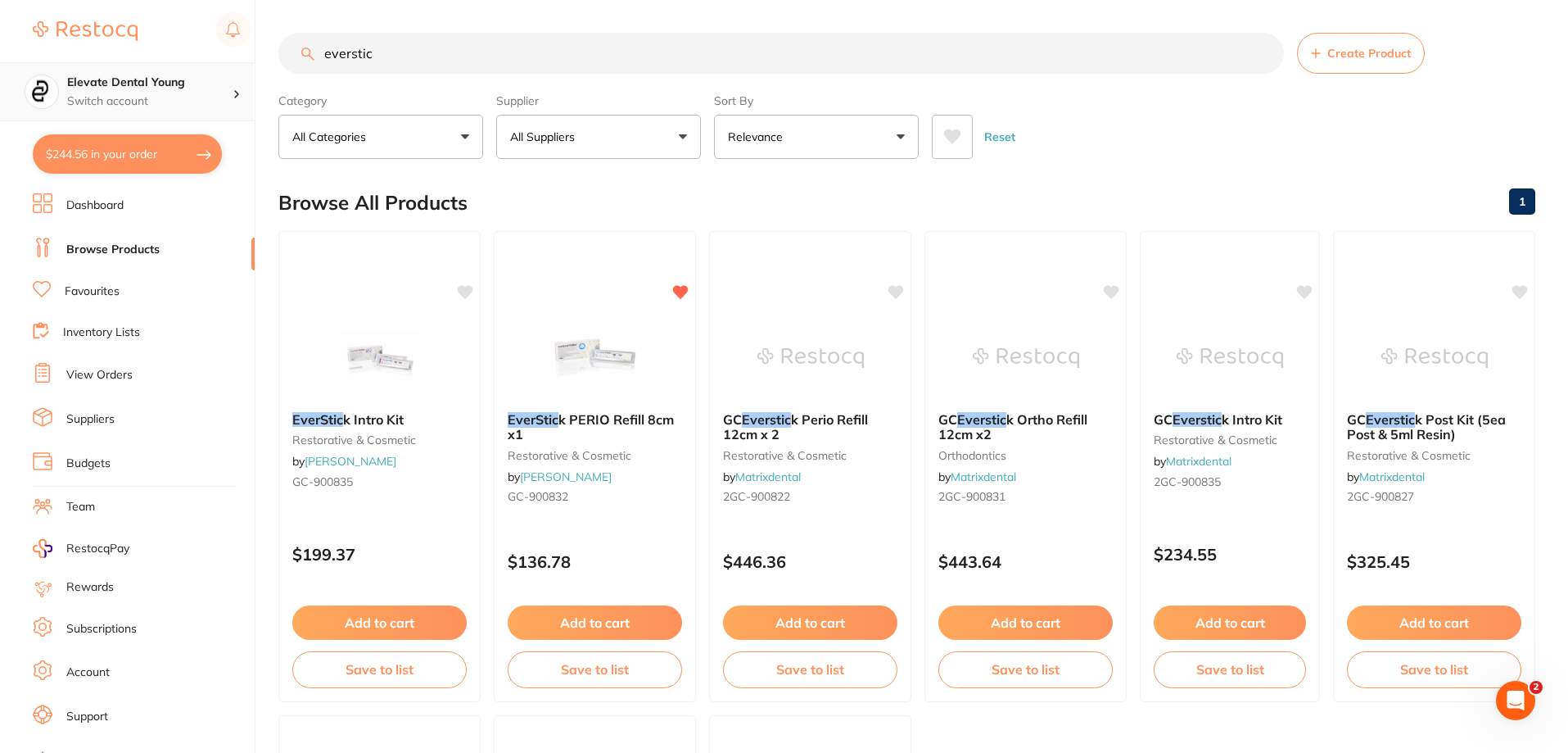
type input "everstic"
click at [217, 121] on div "Elevate Dental Young Switch account" at bounding box center [127, 91] width 254 height 59
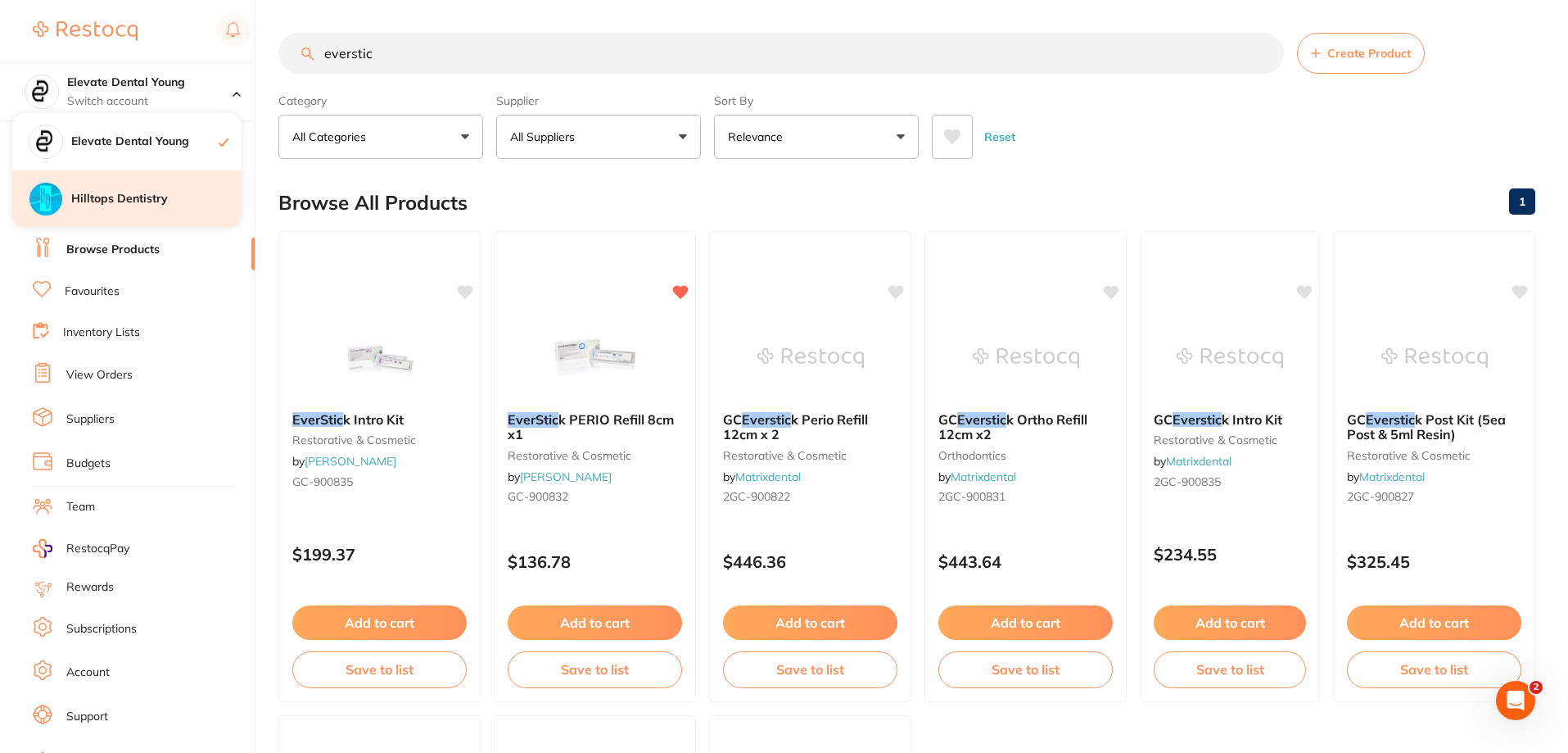
click at [116, 203] on h4 "Hilltops Dentistry" at bounding box center [157, 198] width 170 height 16
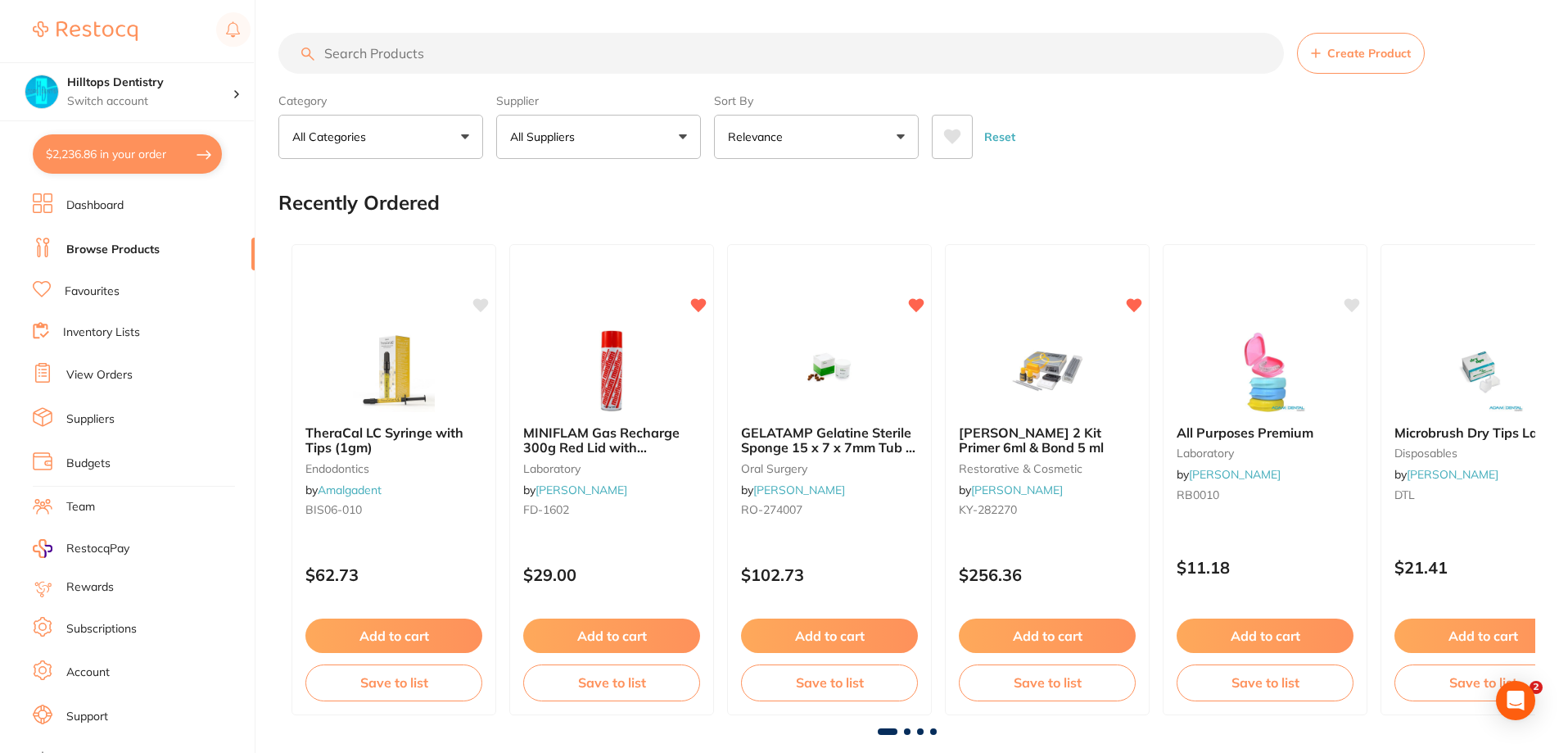
click at [361, 55] on input "search" at bounding box center [781, 53] width 1006 height 41
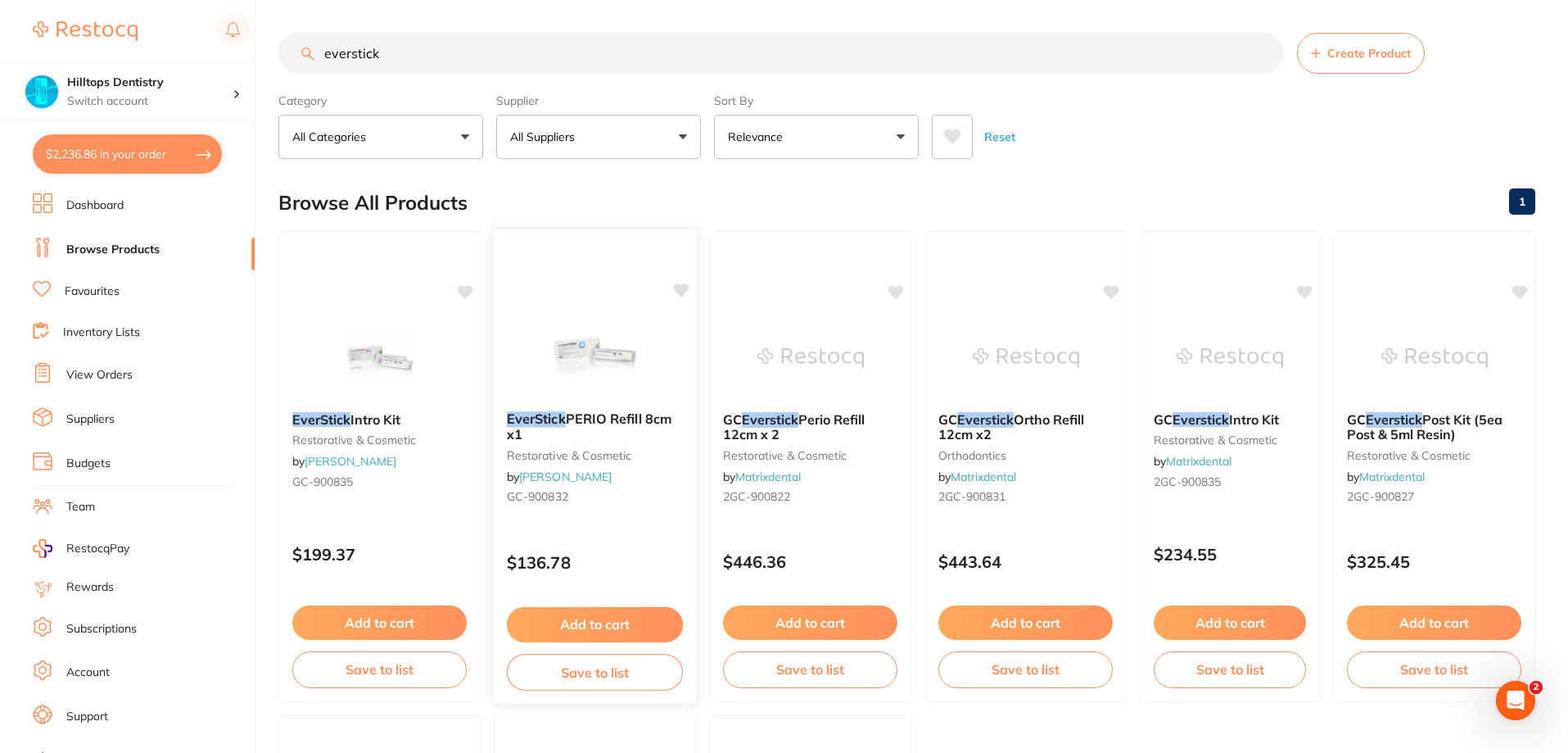
type input "everstick"
click at [587, 343] on img at bounding box center [594, 356] width 107 height 82
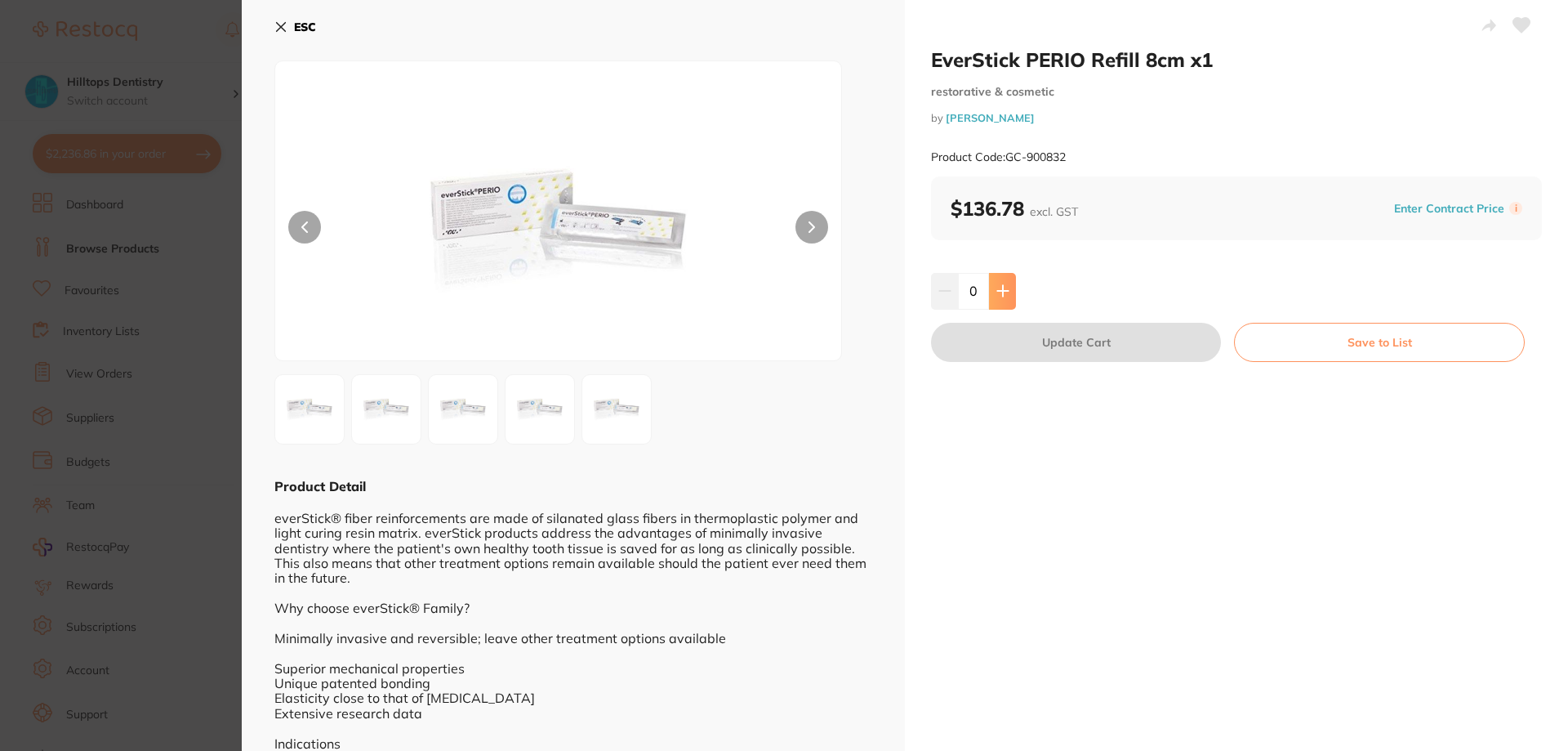
click at [1010, 282] on button at bounding box center [1003, 291] width 27 height 36
type input "1"
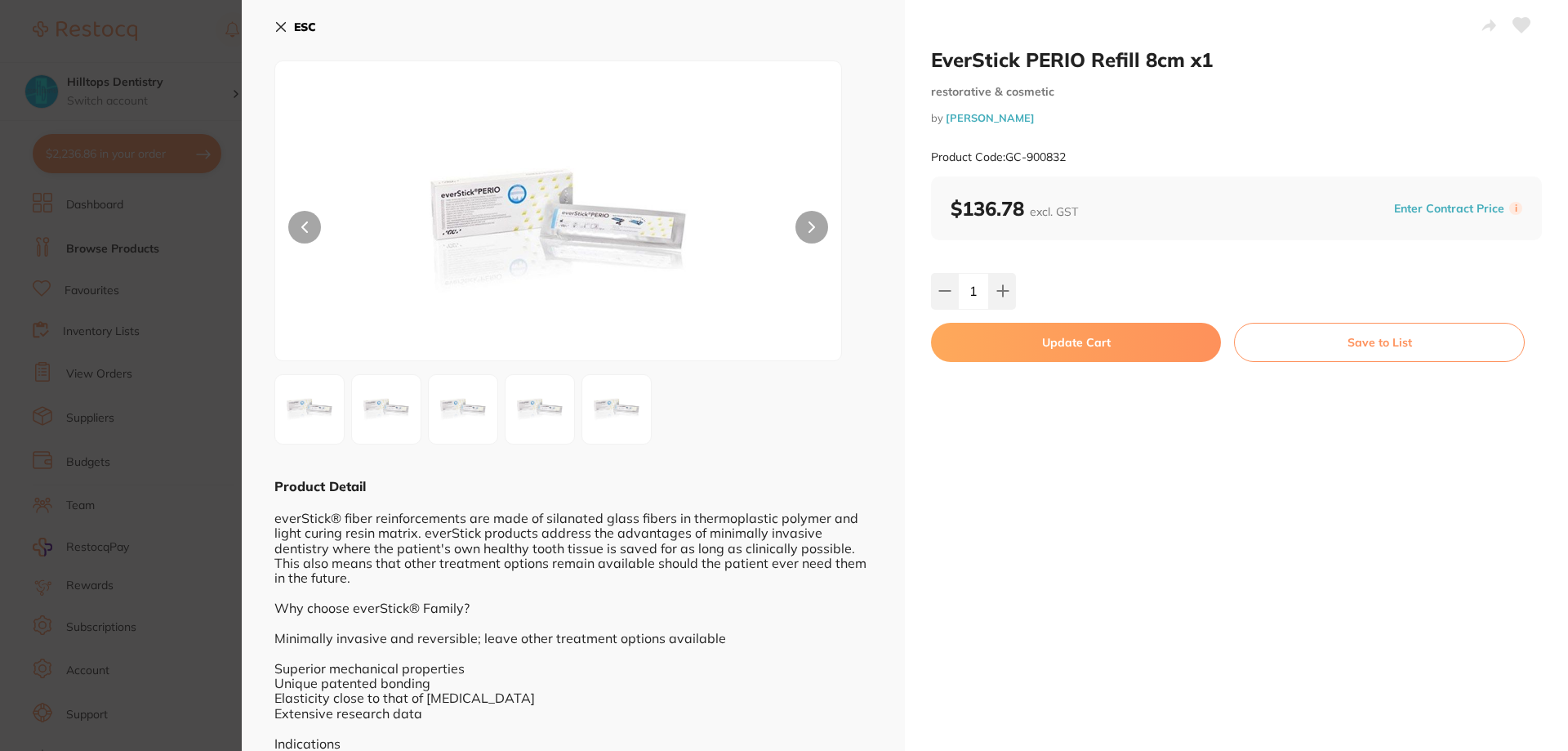
click at [1020, 346] on button "Update Cart" at bounding box center [1077, 342] width 290 height 40
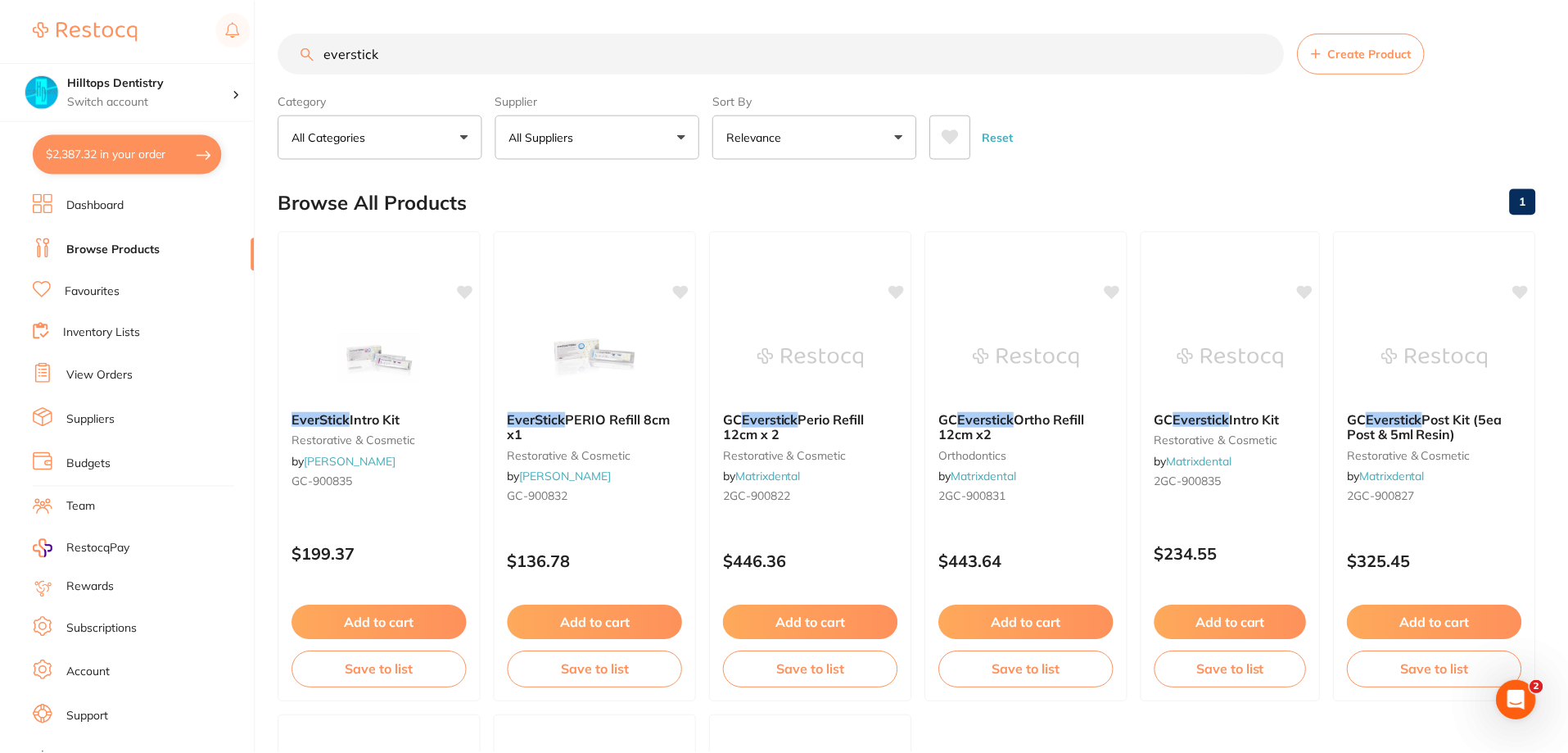
scroll to position [519, 0]
